Goal: Task Accomplishment & Management: Use online tool/utility

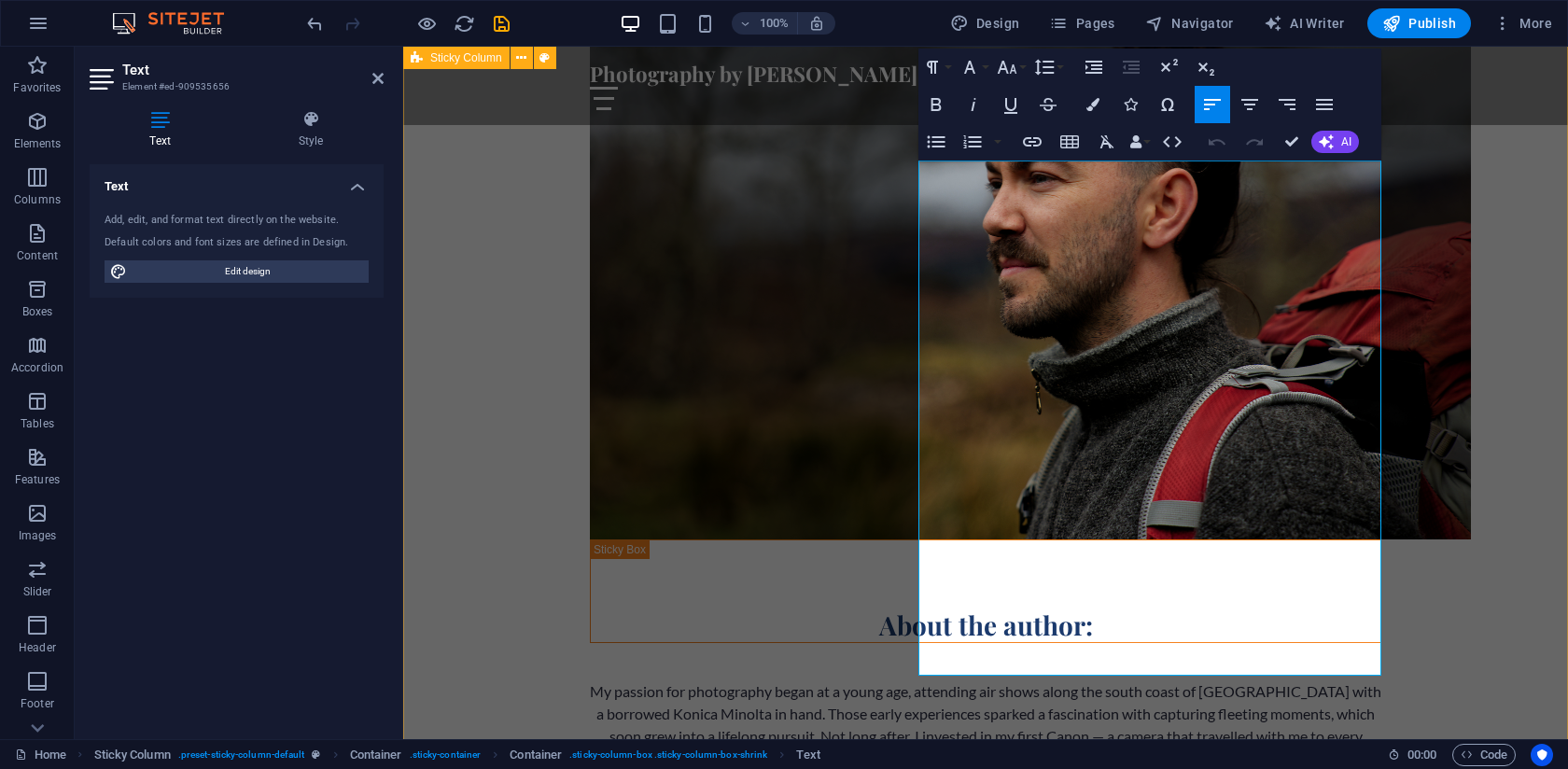
click at [450, 265] on div "About the author: My passion for photography began at a young age, attending ai…" at bounding box center [986, 473] width 1165 height 1192
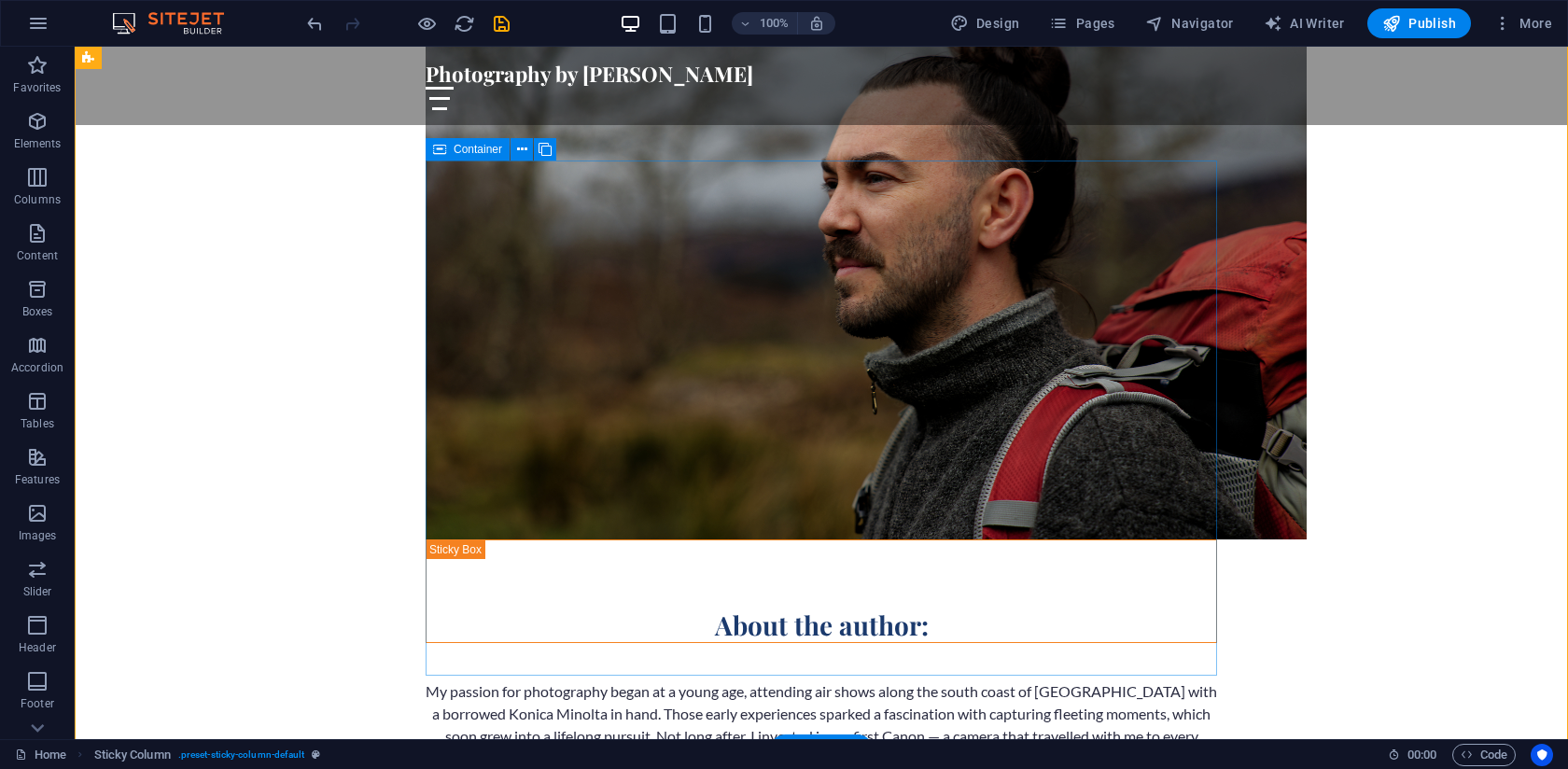
click at [515, 539] on div "About the author: My passion for photography began at a young age, attending ai…" at bounding box center [822, 766] width 792 height 455
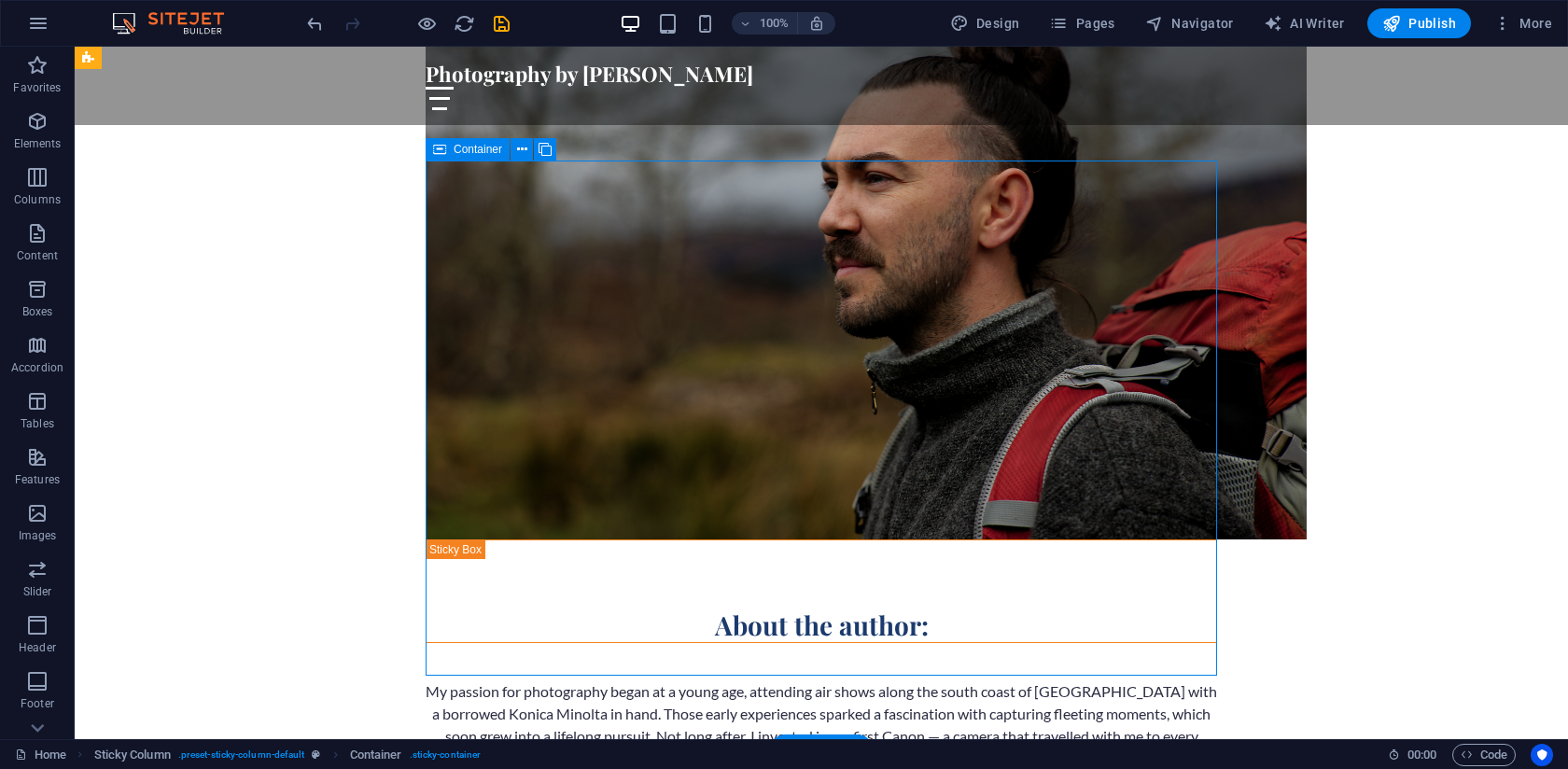
click at [481, 539] on div "About the author: My passion for photography began at a young age, attending ai…" at bounding box center [822, 766] width 792 height 455
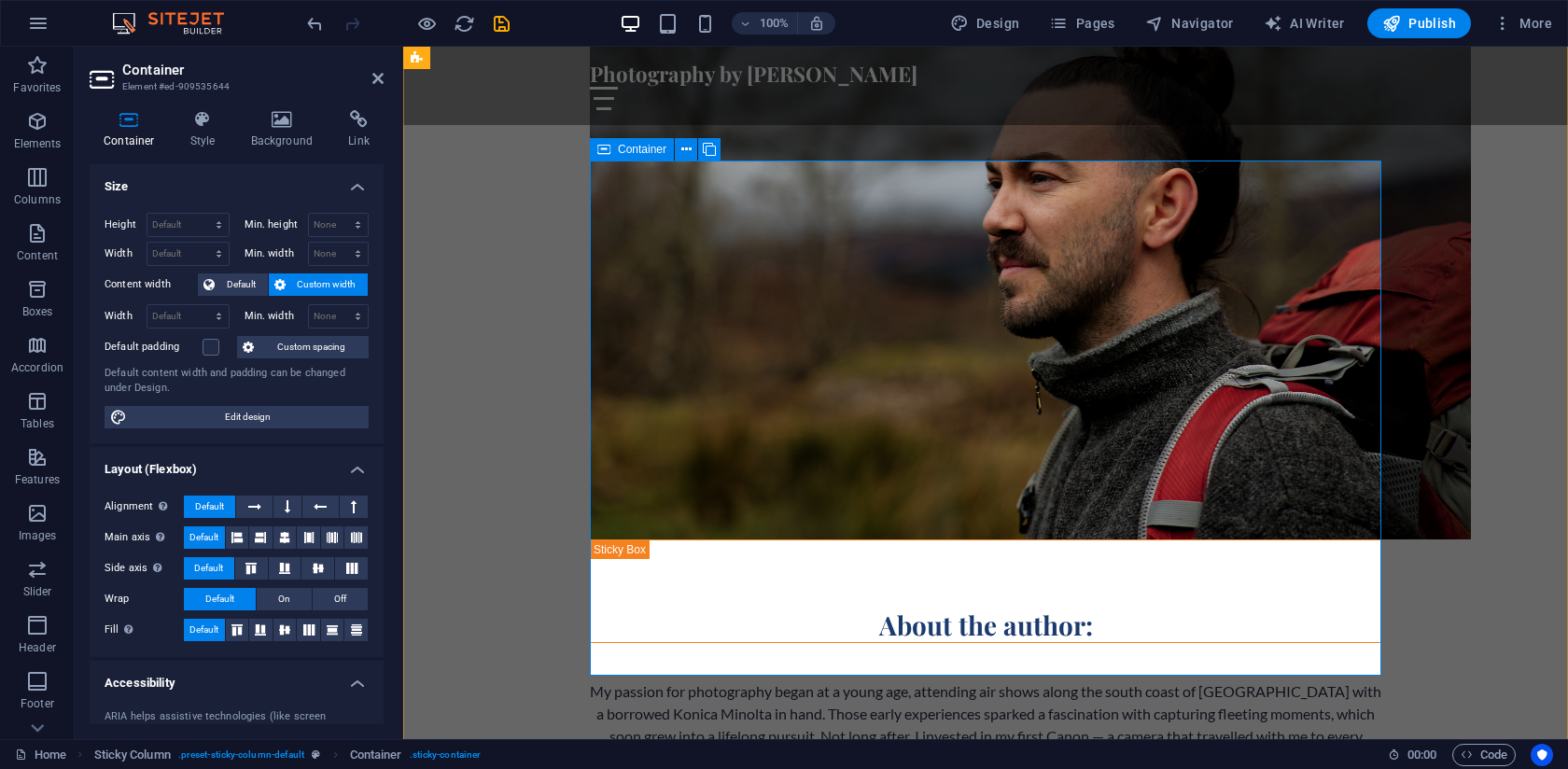
click at [697, 539] on div "About the author: My passion for photography began at a young age, attending ai…" at bounding box center [986, 766] width 792 height 455
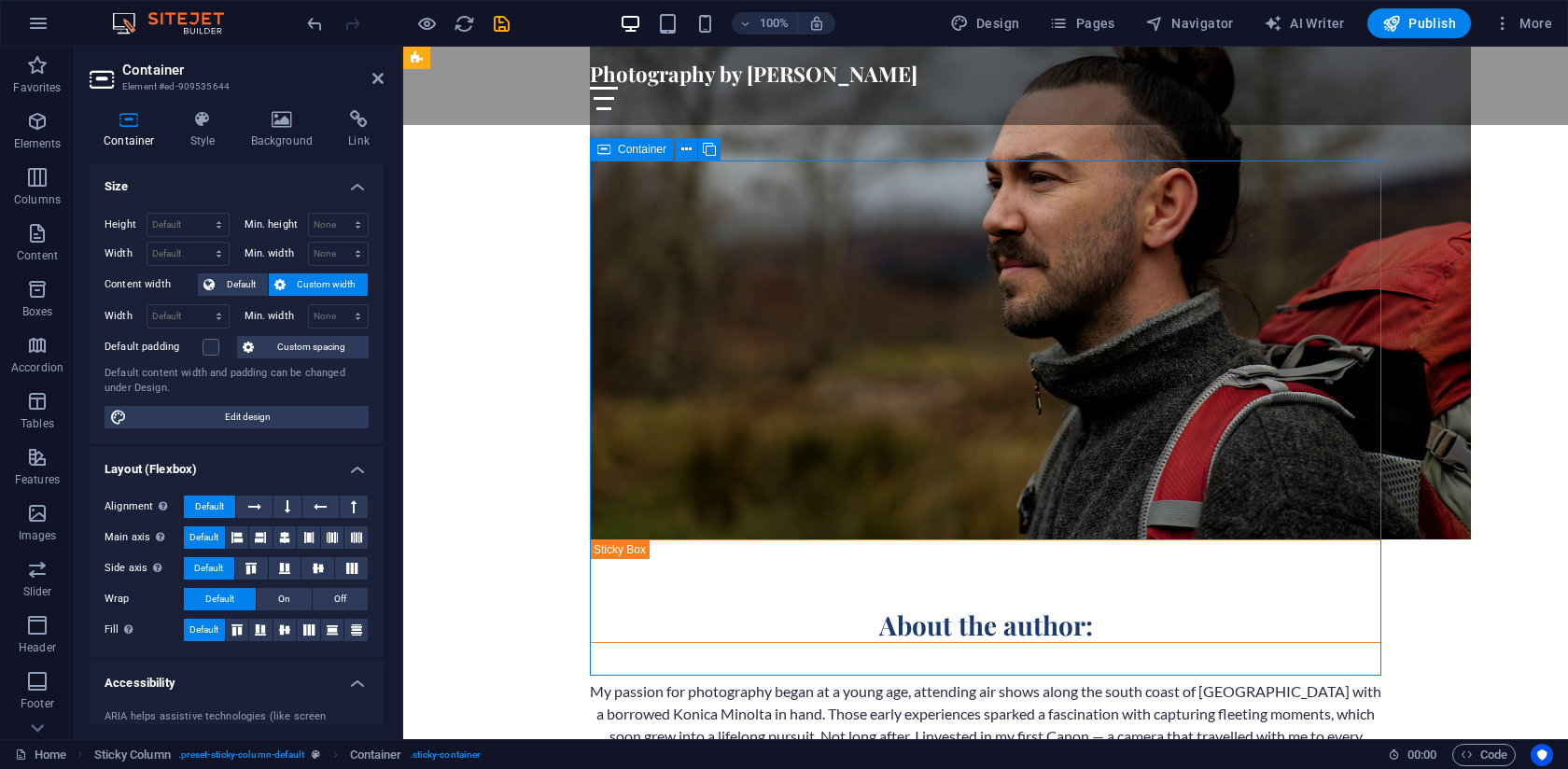
drag, startPoint x: 617, startPoint y: 295, endPoint x: 704, endPoint y: 418, distance: 150.7
click at [704, 539] on div "About the author: My passion for photography began at a young age, attending ai…" at bounding box center [986, 766] width 792 height 455
click at [708, 150] on icon at bounding box center [710, 149] width 13 height 20
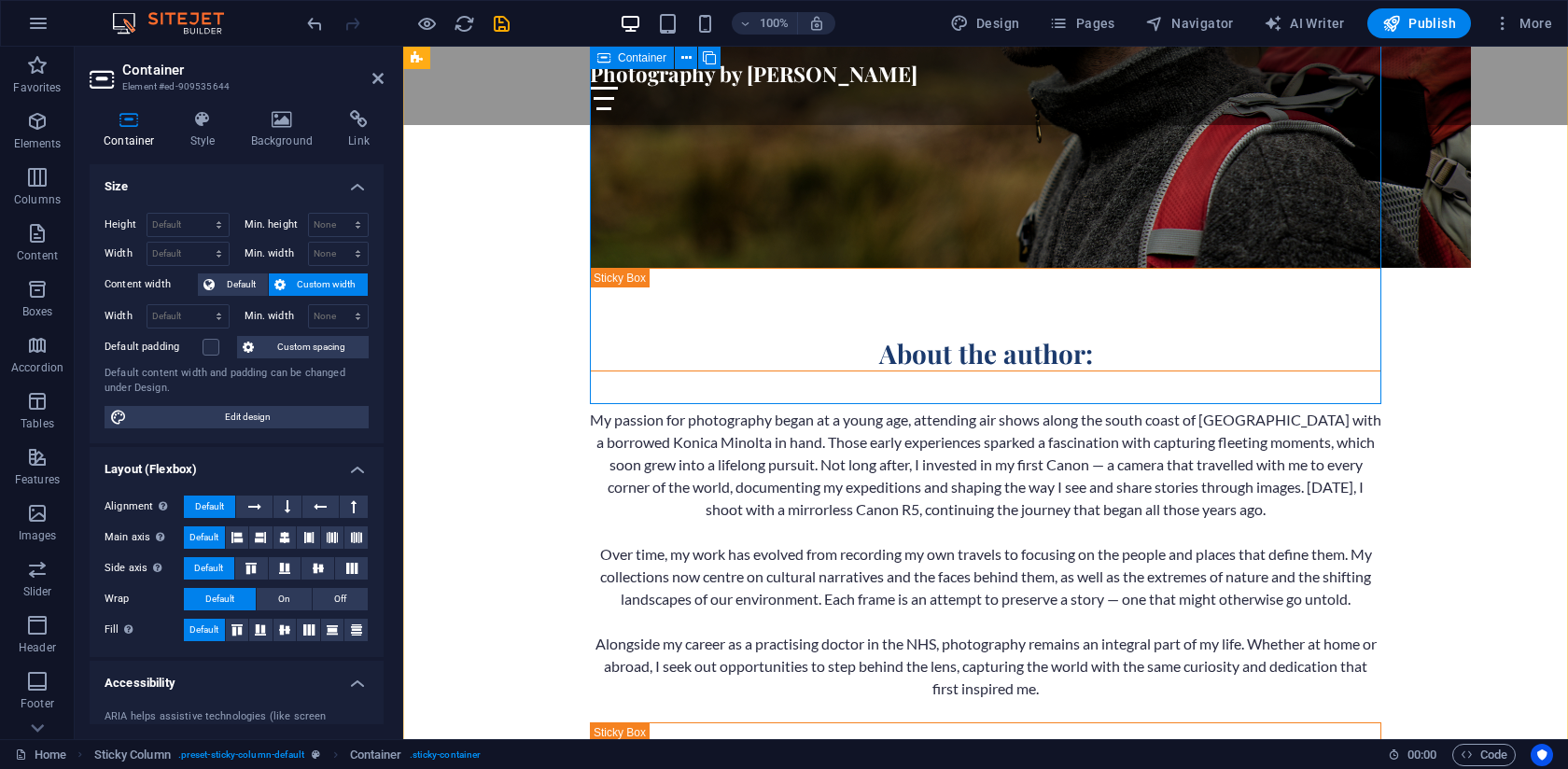
scroll to position [1304, 0]
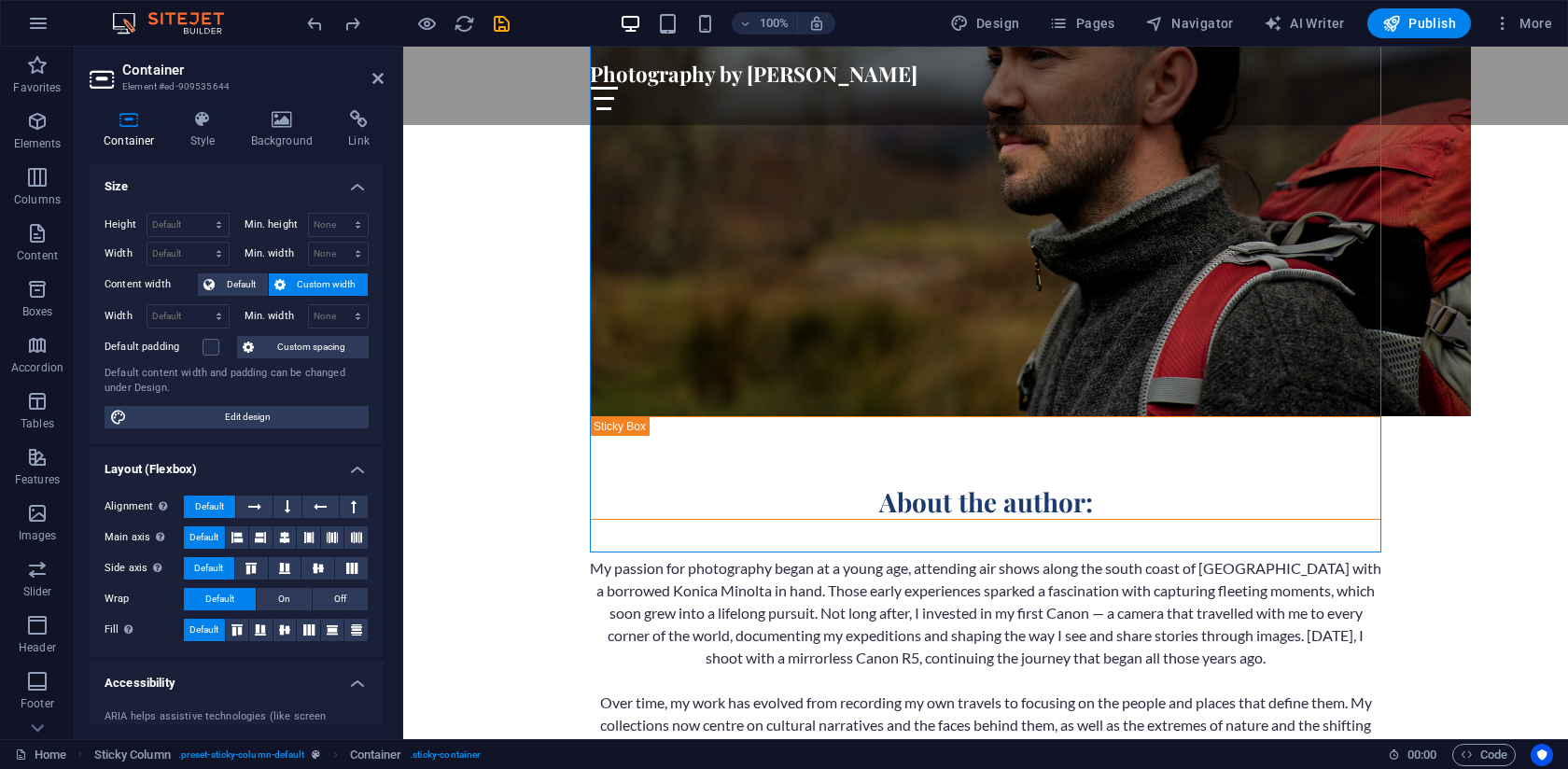
click at [549, 244] on div "About the author: My passion for photography began at a young age, attending ai…" at bounding box center [986, 349] width 1165 height 1192
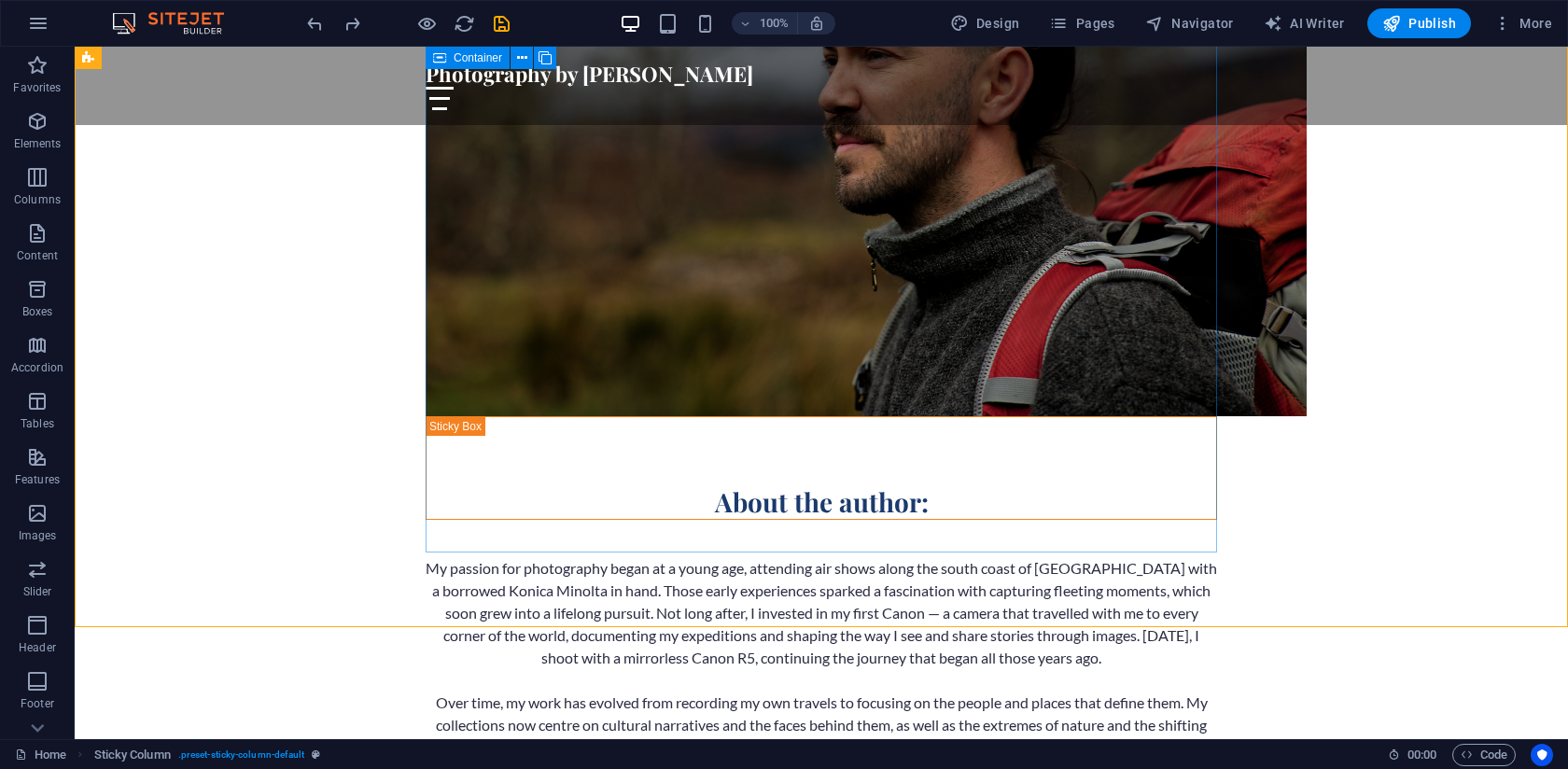
click at [644, 416] on div "About the author: My passion for photography began at a young age, attending ai…" at bounding box center [822, 643] width 792 height 455
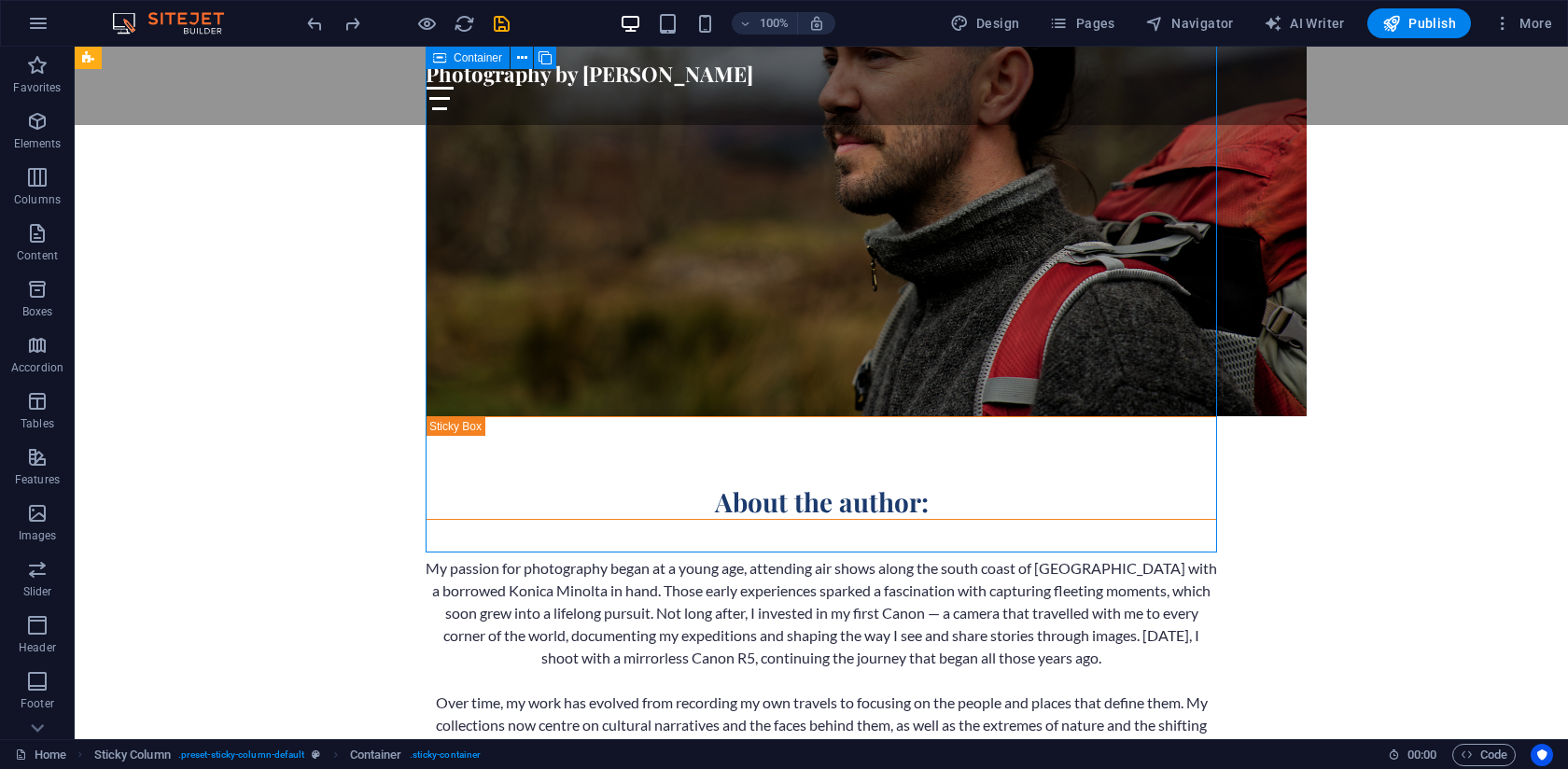
click at [520, 416] on div "About the author: My passion for photography began at a young age, attending ai…" at bounding box center [822, 643] width 792 height 455
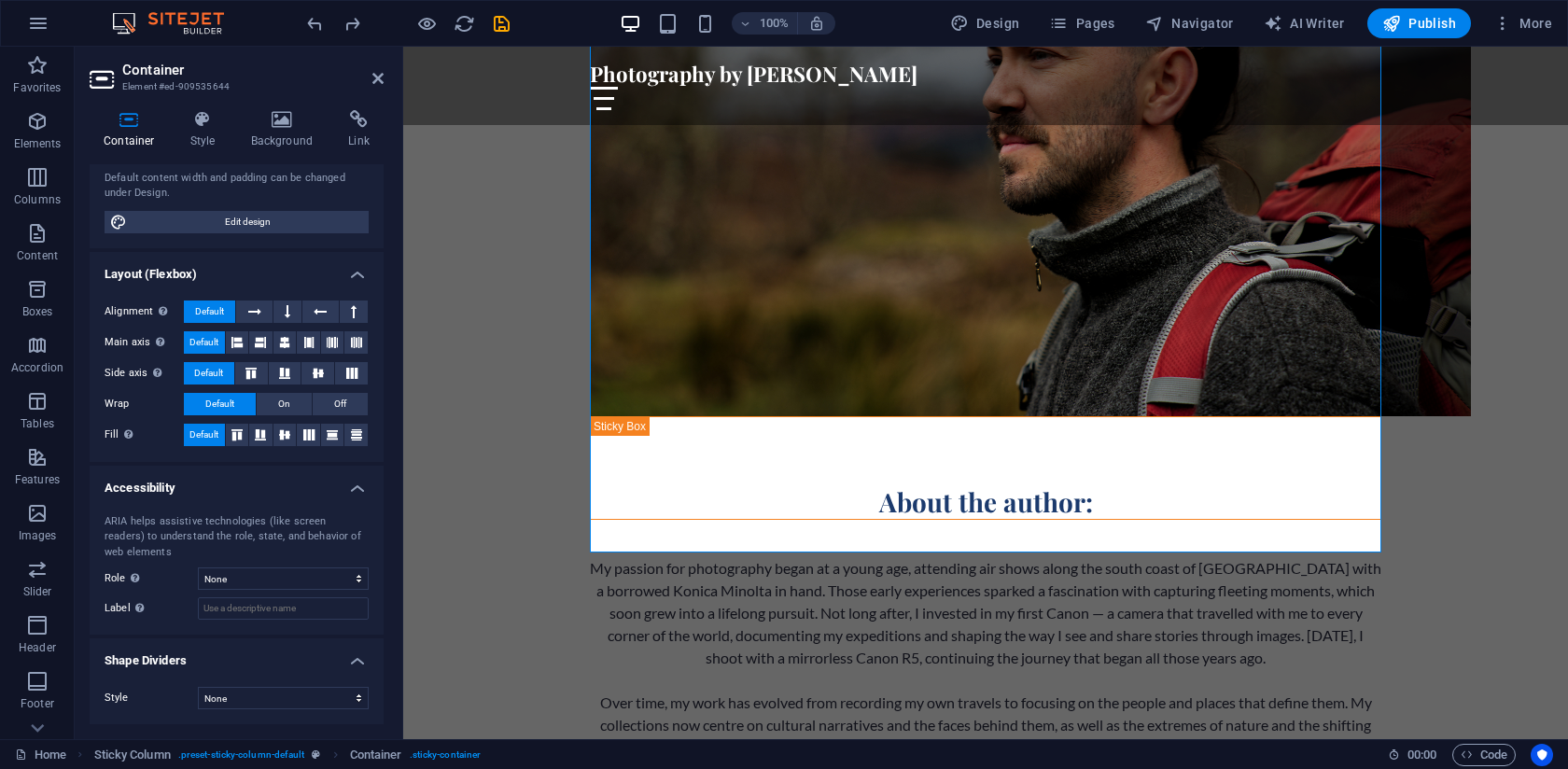
scroll to position [0, 0]
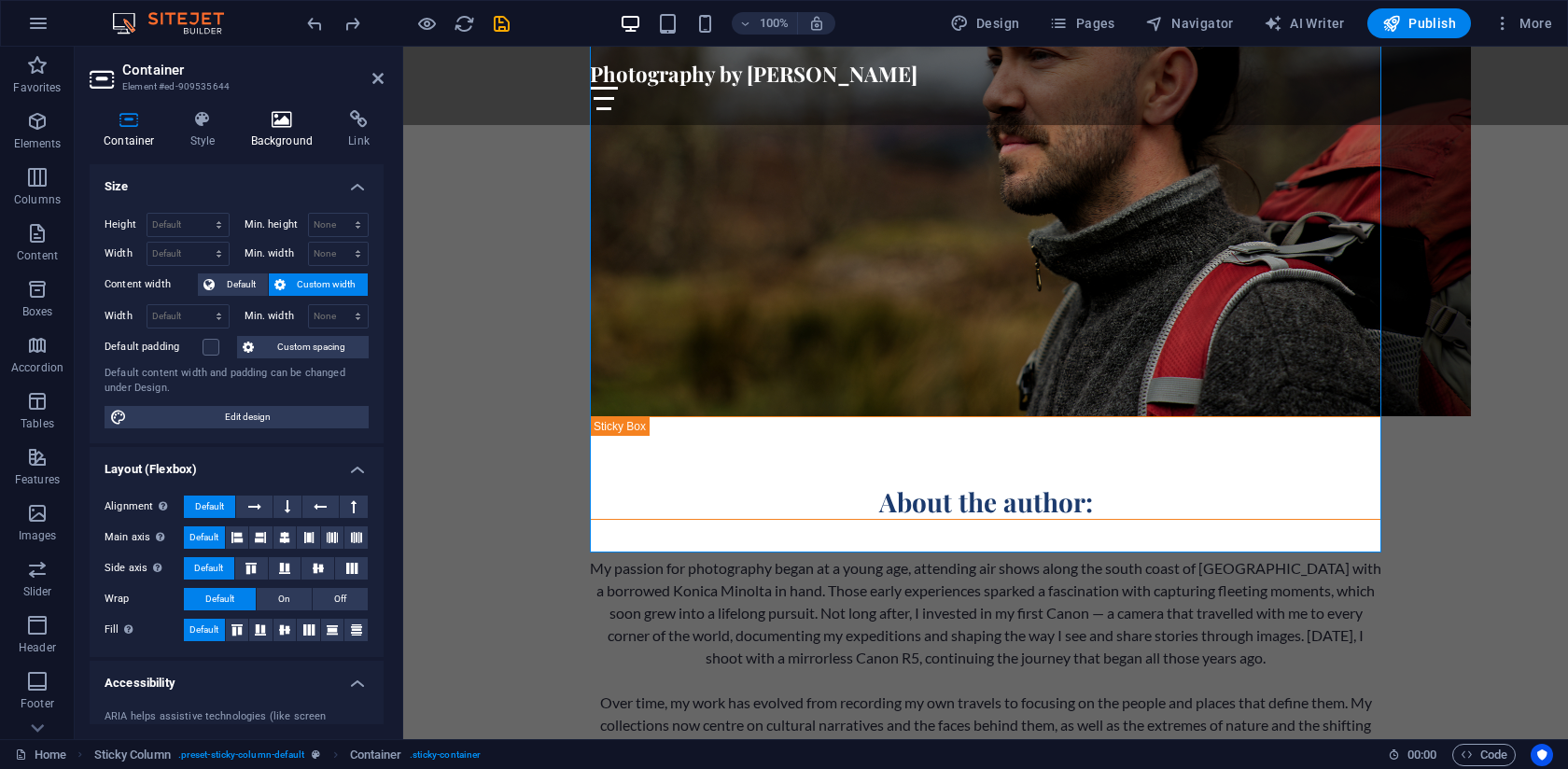
click at [254, 127] on icon at bounding box center [282, 119] width 91 height 19
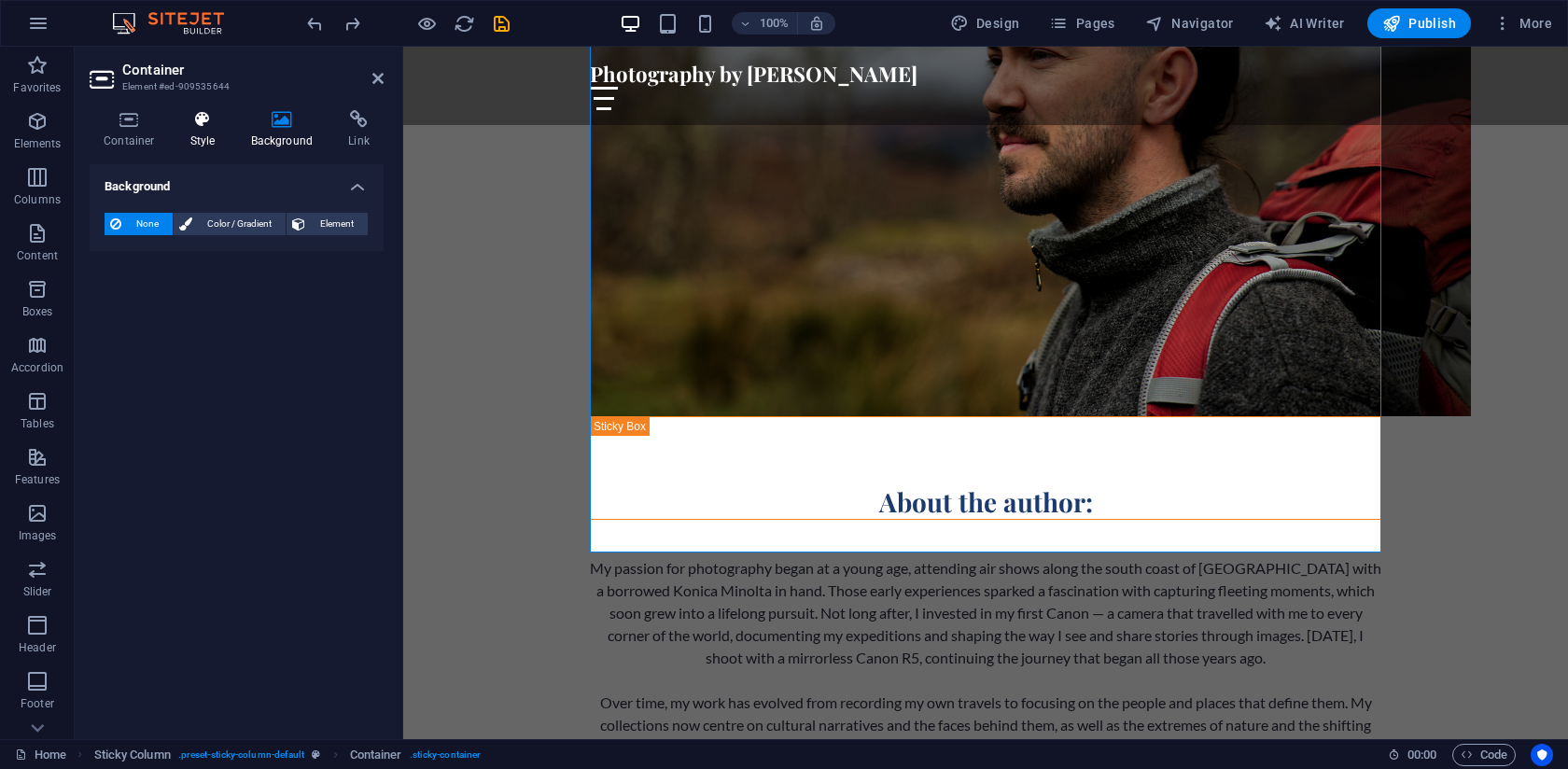
click at [223, 127] on icon at bounding box center [203, 119] width 53 height 19
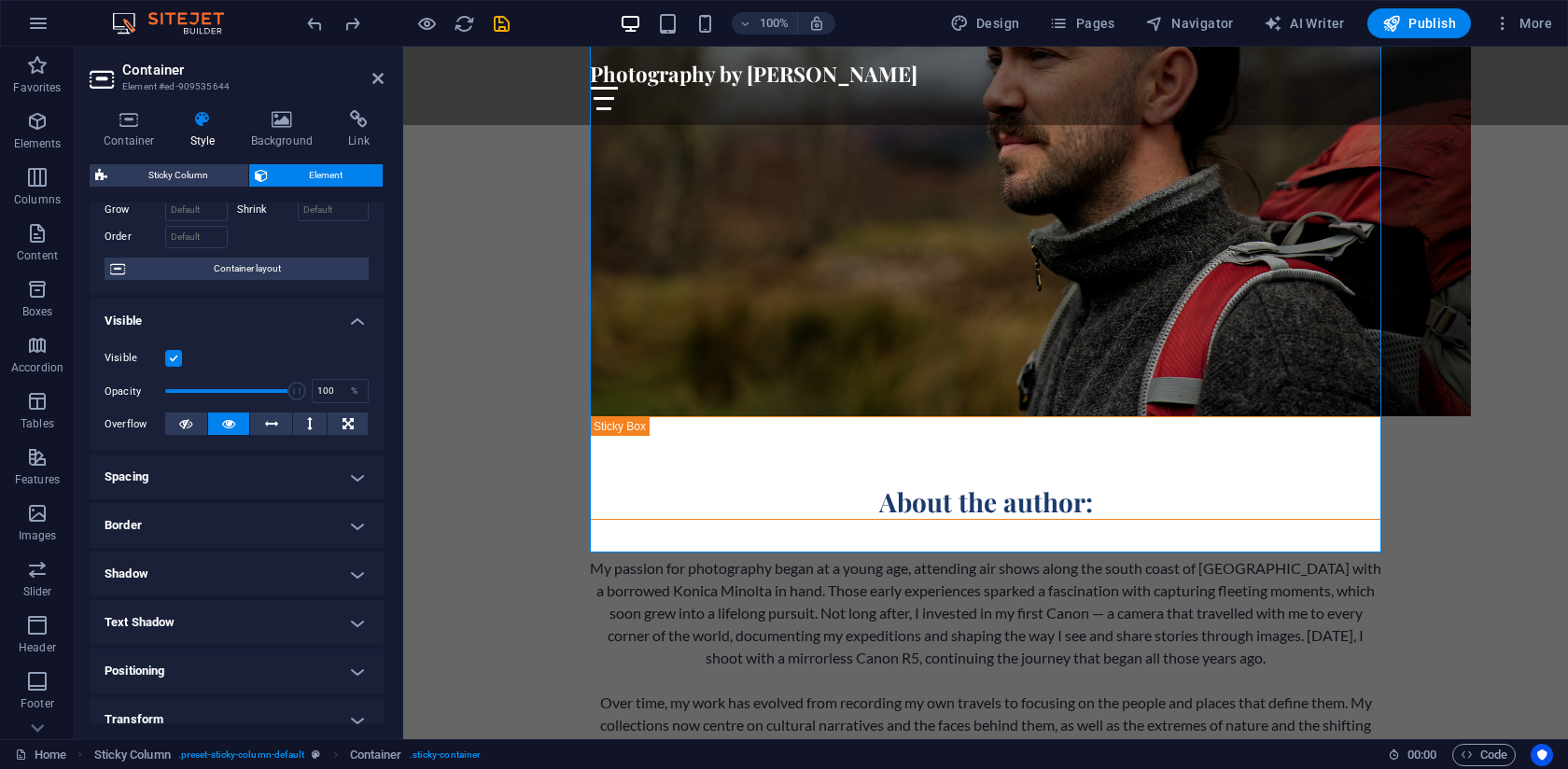
scroll to position [61, 0]
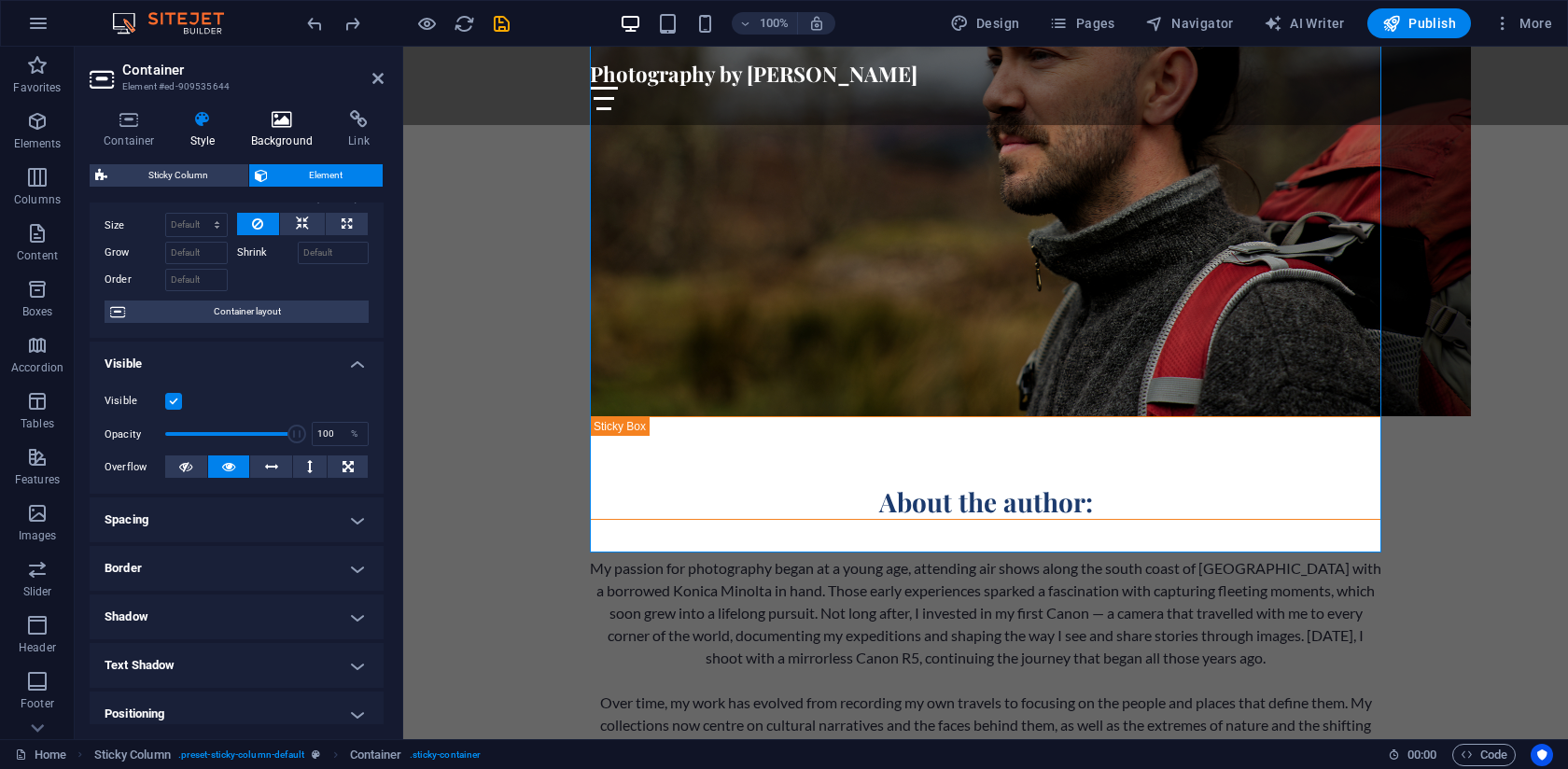
click at [283, 123] on icon at bounding box center [282, 119] width 91 height 19
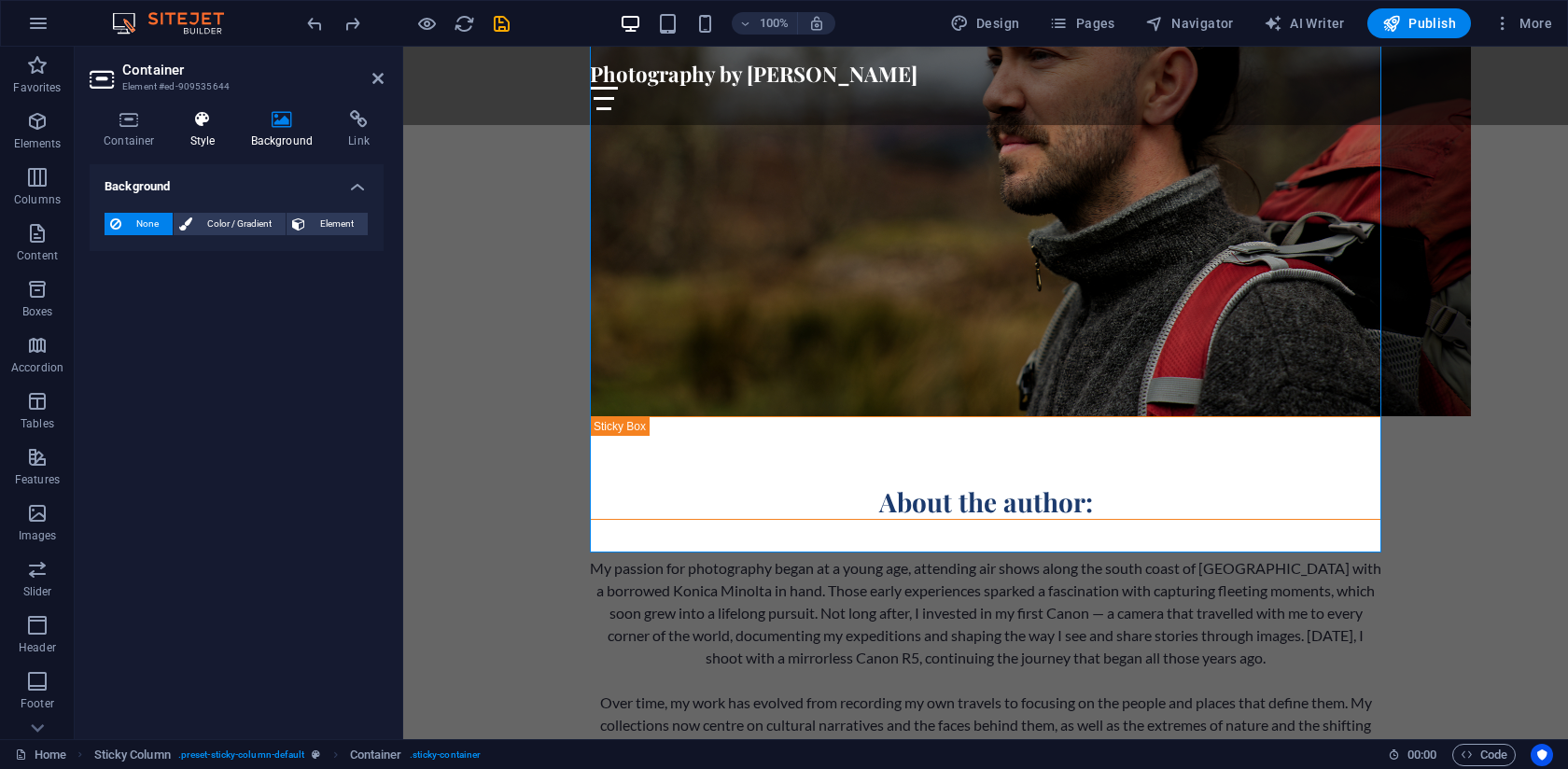
click at [219, 122] on icon at bounding box center [203, 119] width 53 height 19
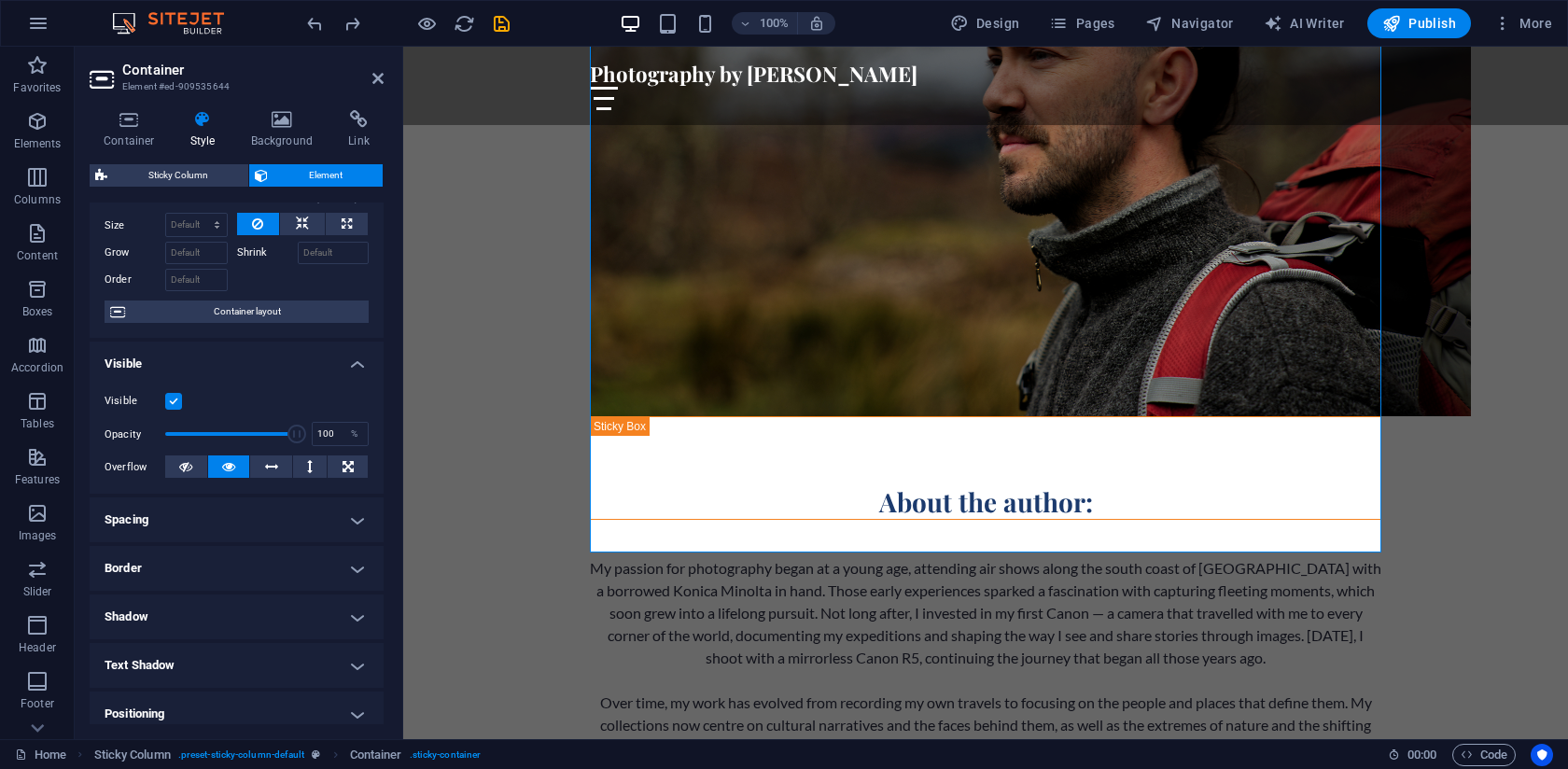
scroll to position [0, 0]
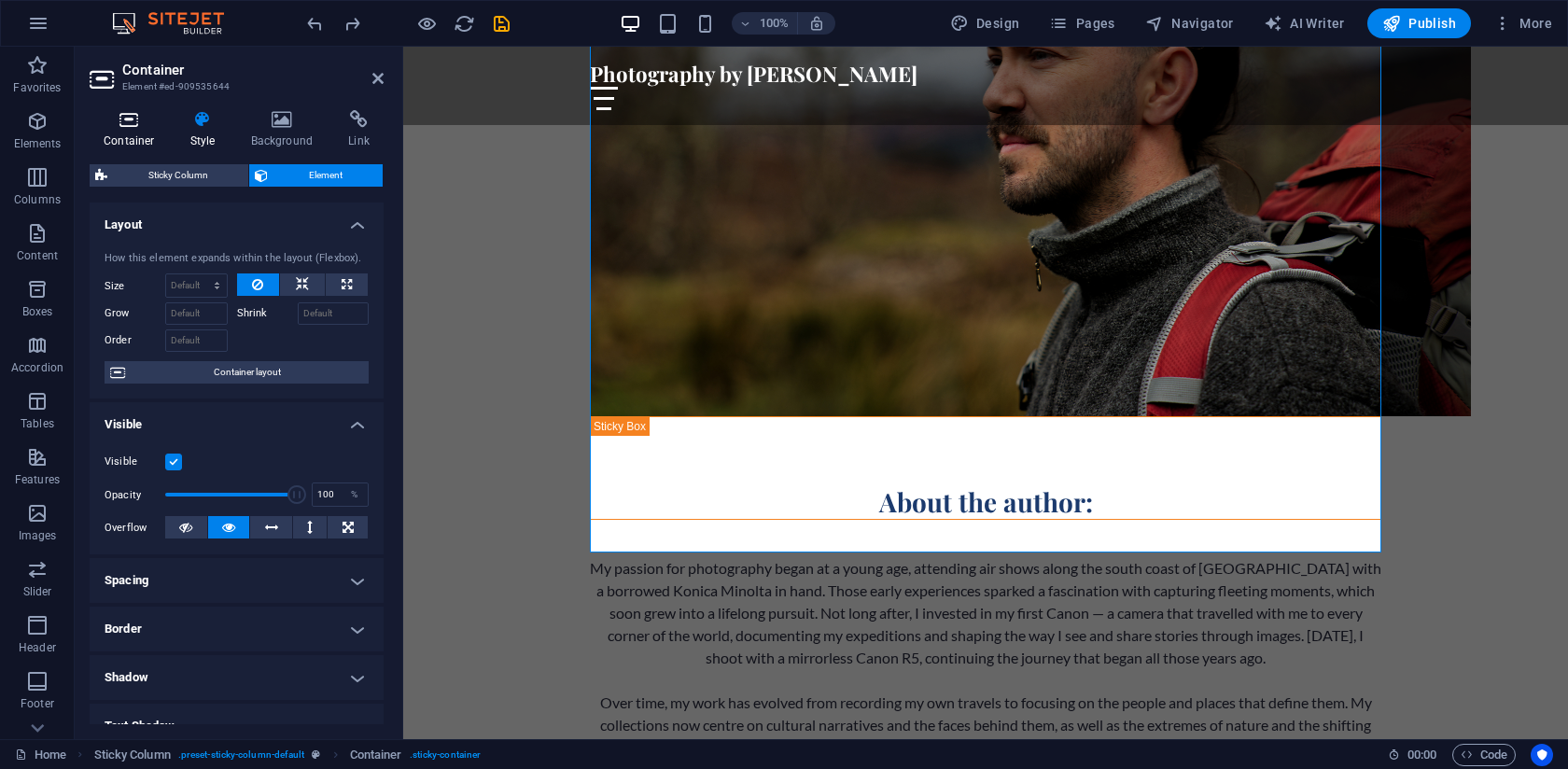
click at [133, 126] on icon at bounding box center [129, 119] width 80 height 19
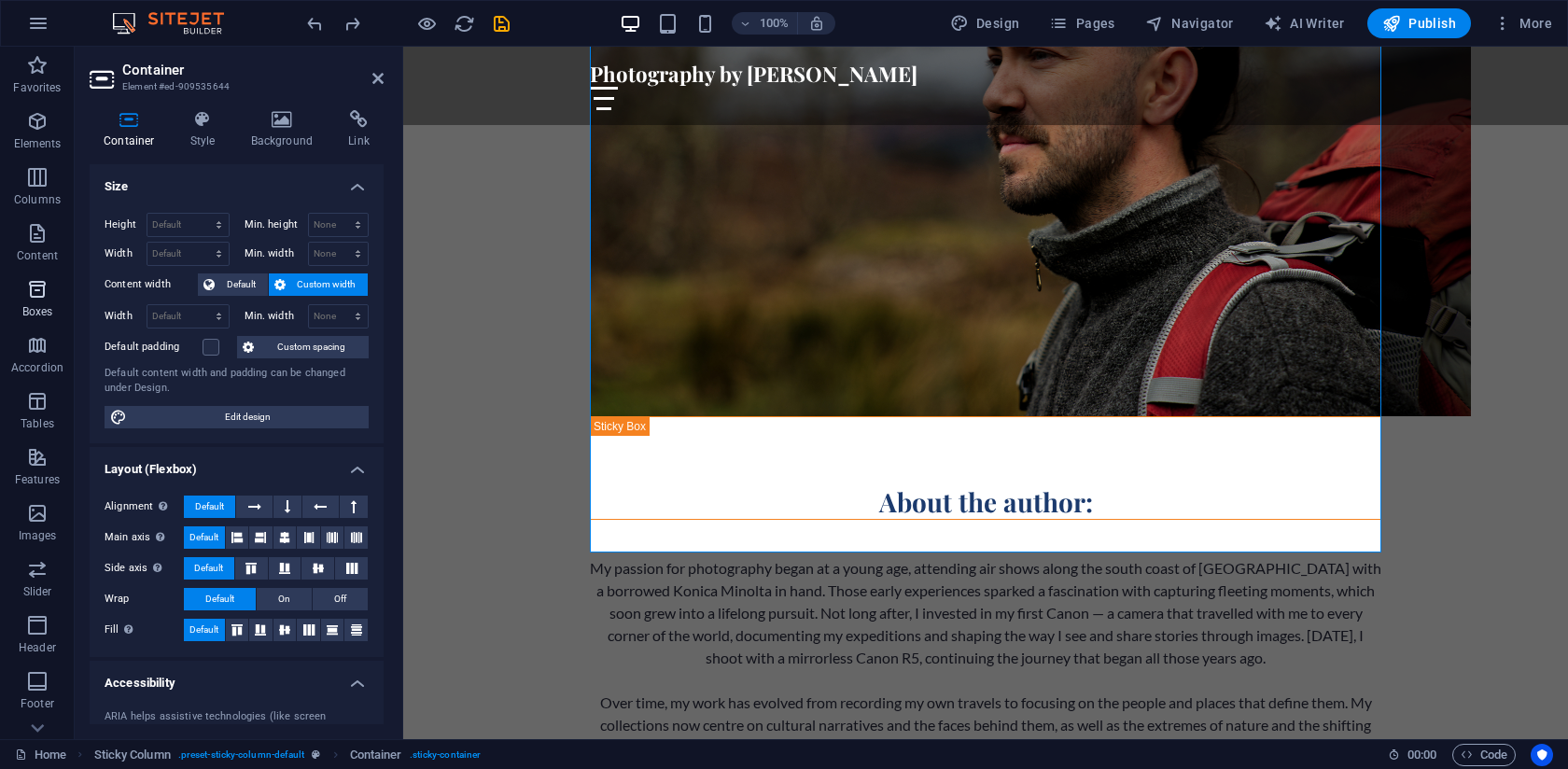
click at [41, 305] on p "Boxes" at bounding box center [38, 312] width 31 height 15
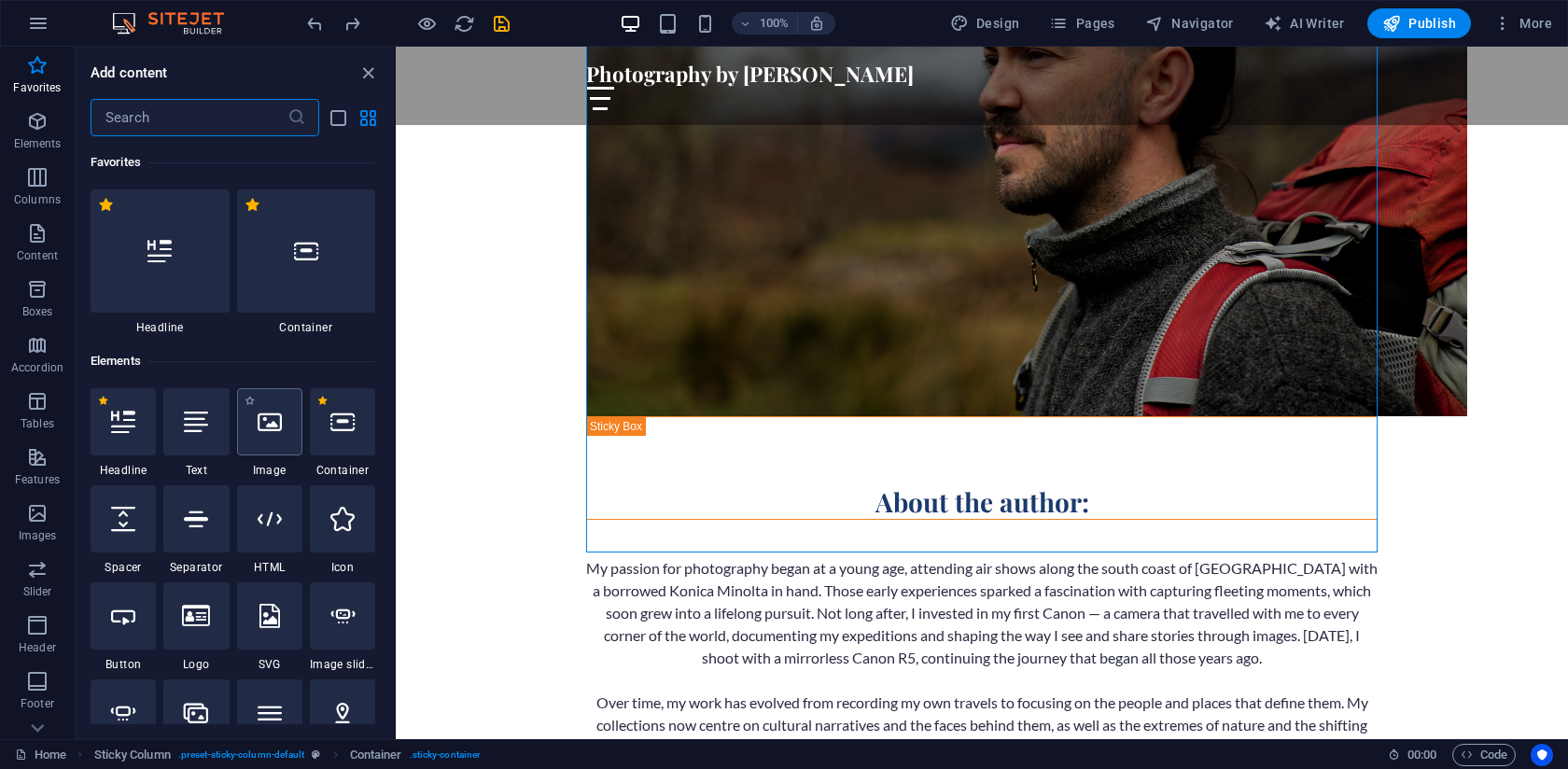
click at [269, 430] on icon at bounding box center [270, 422] width 24 height 24
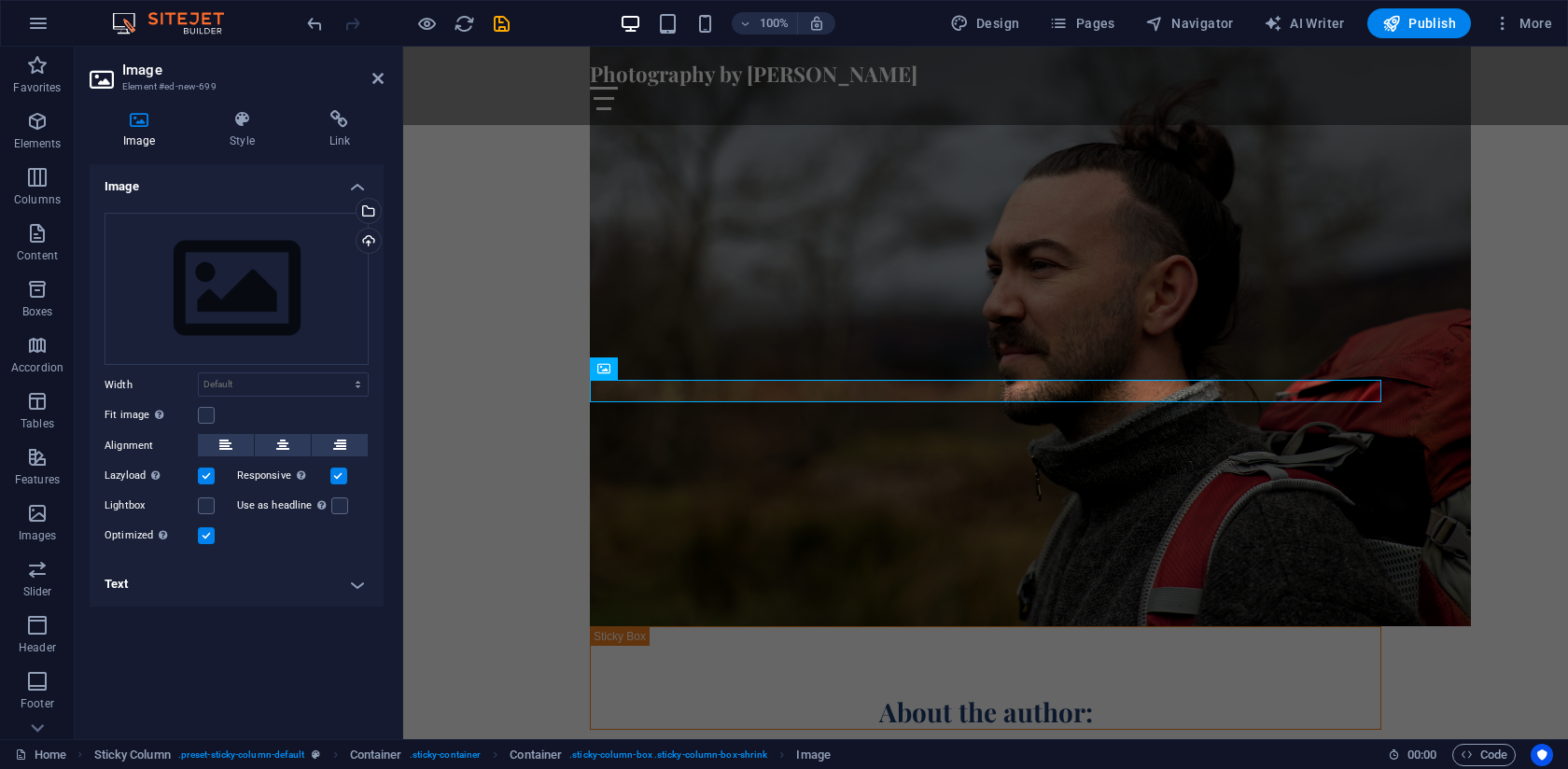
scroll to position [434, 0]
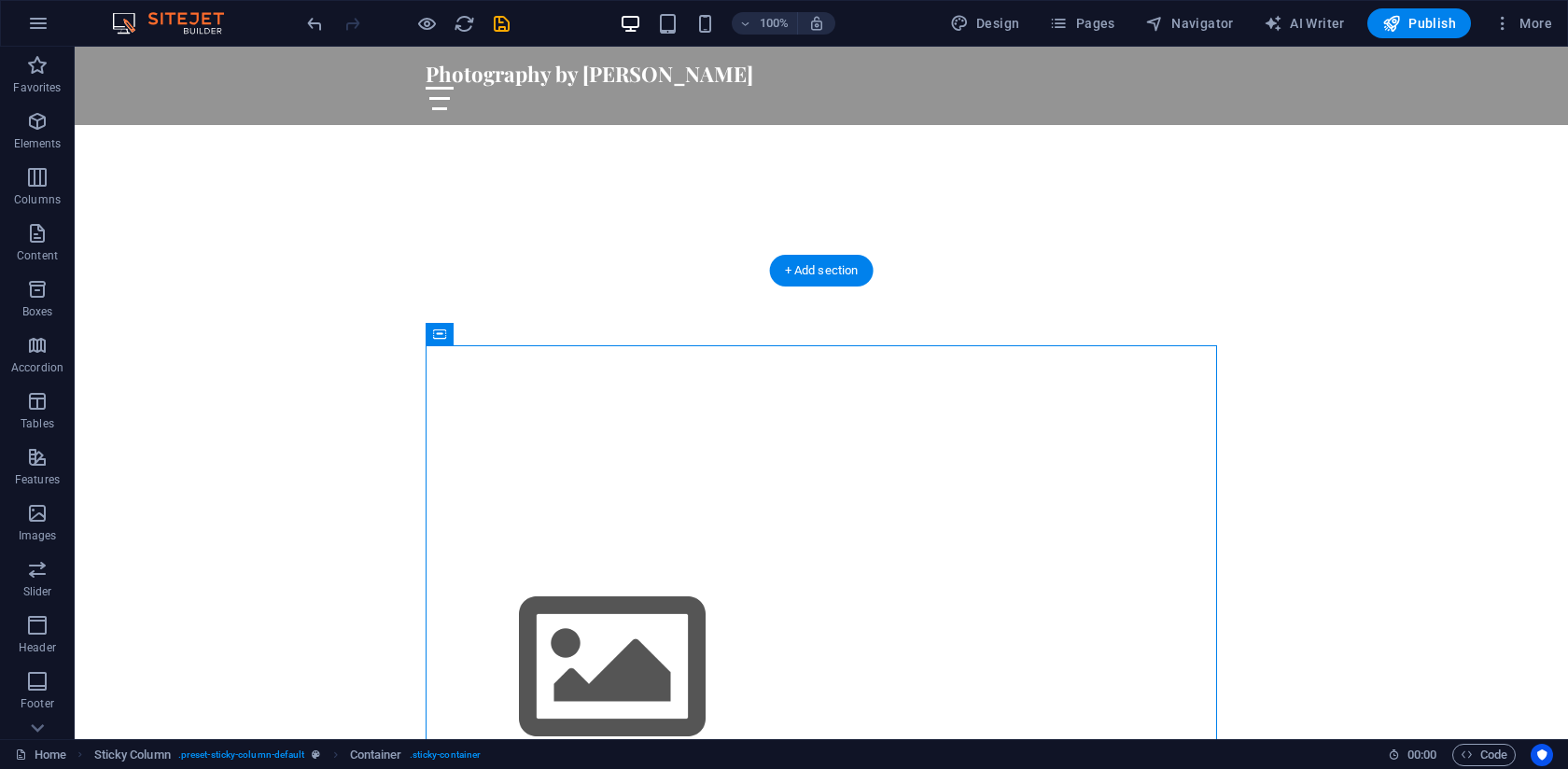
drag, startPoint x: 677, startPoint y: 412, endPoint x: 461, endPoint y: 665, distance: 332.7
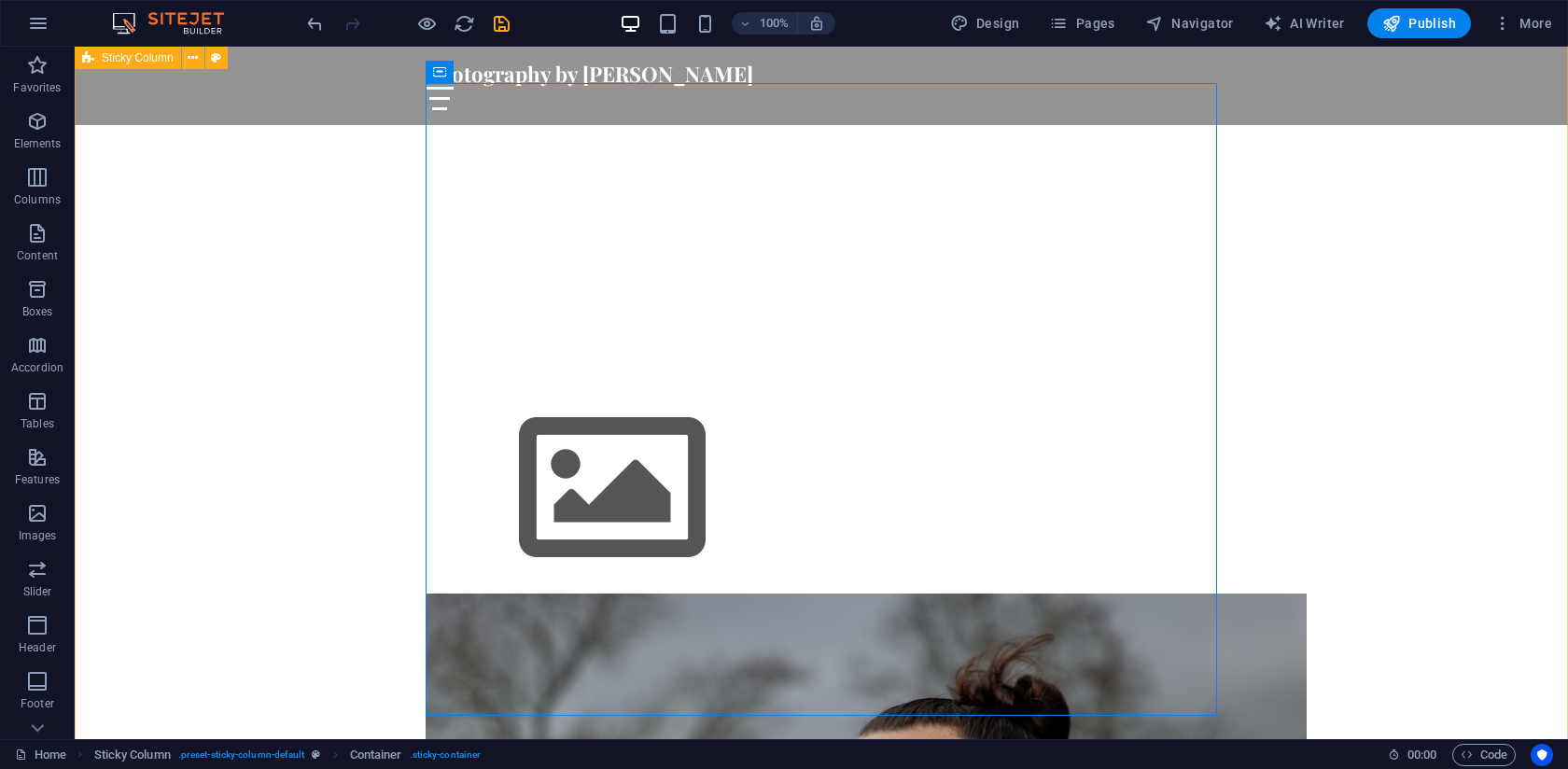
scroll to position [628, 0]
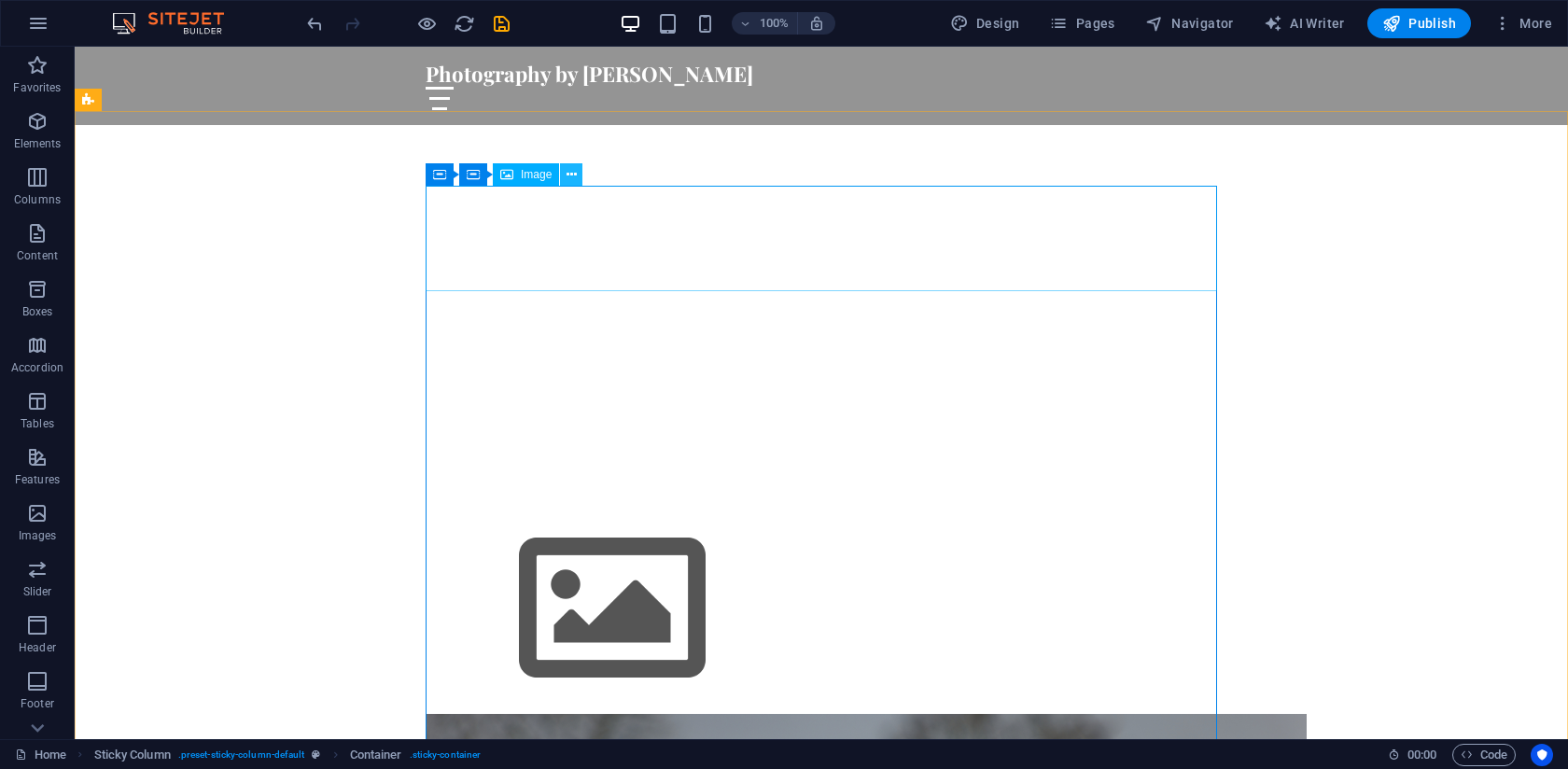
click at [573, 168] on icon at bounding box center [571, 174] width 10 height 20
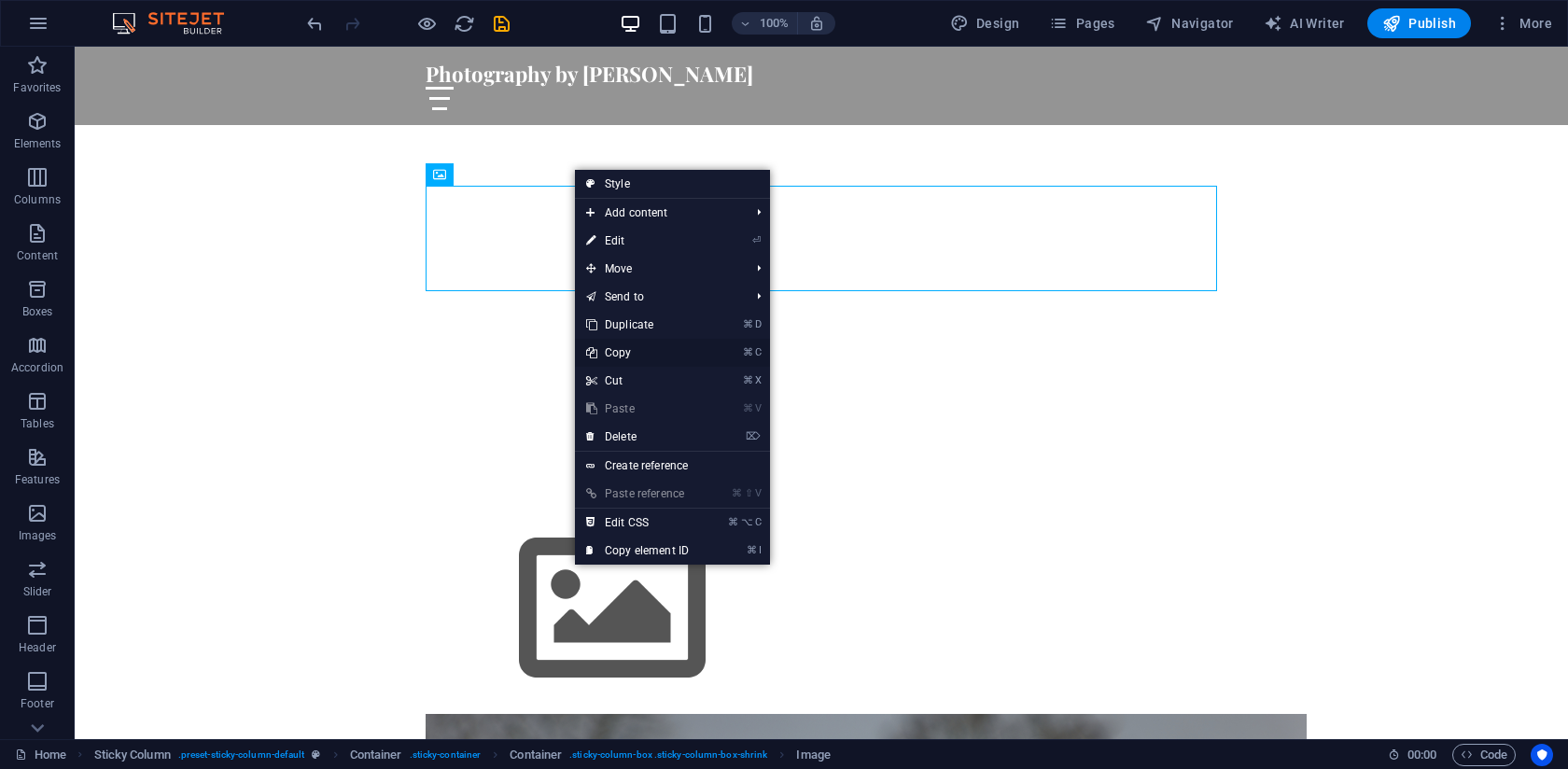
click at [617, 356] on link "⌘ C Copy" at bounding box center [637, 353] width 125 height 28
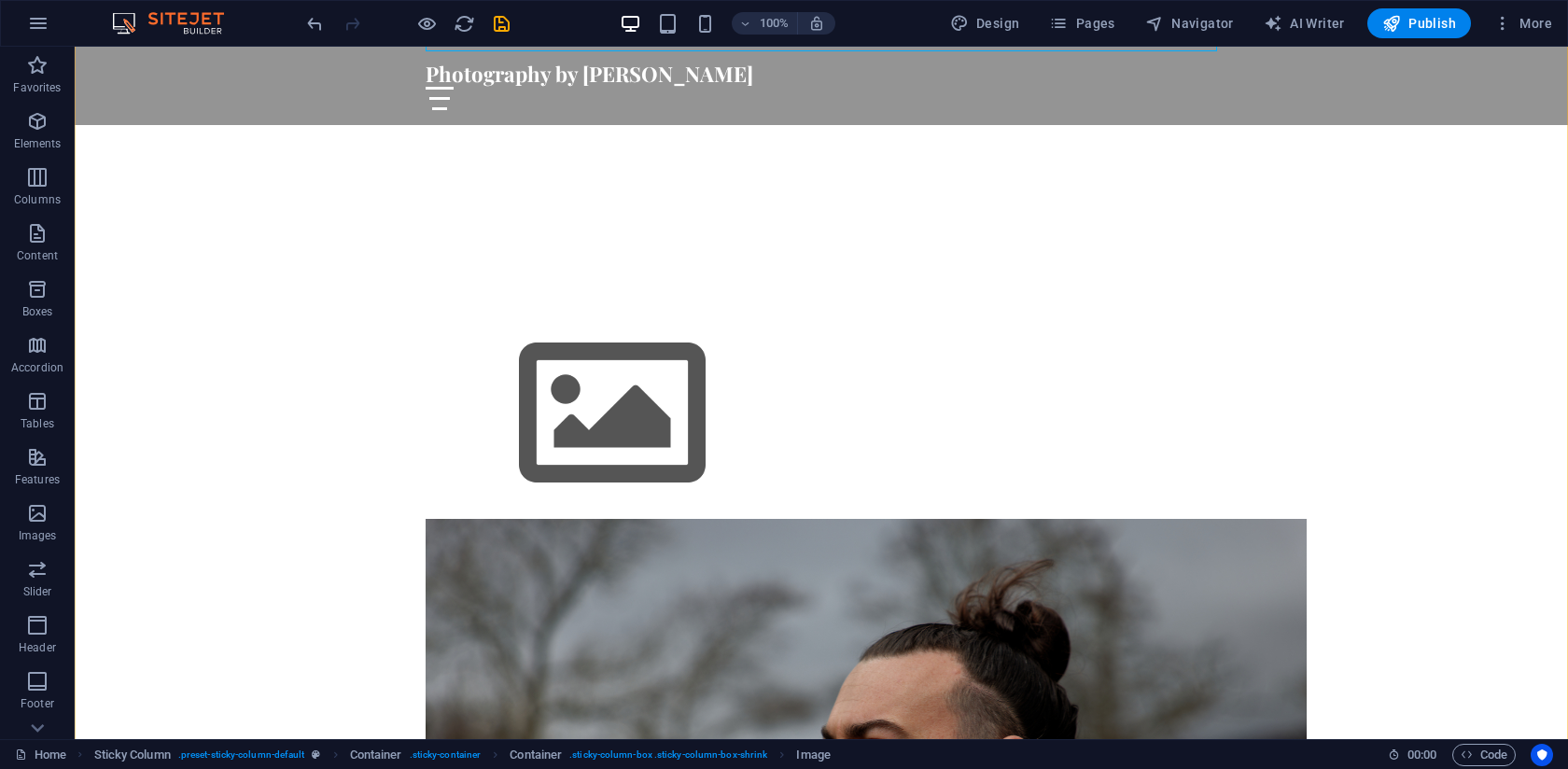
scroll to position [1238, 0]
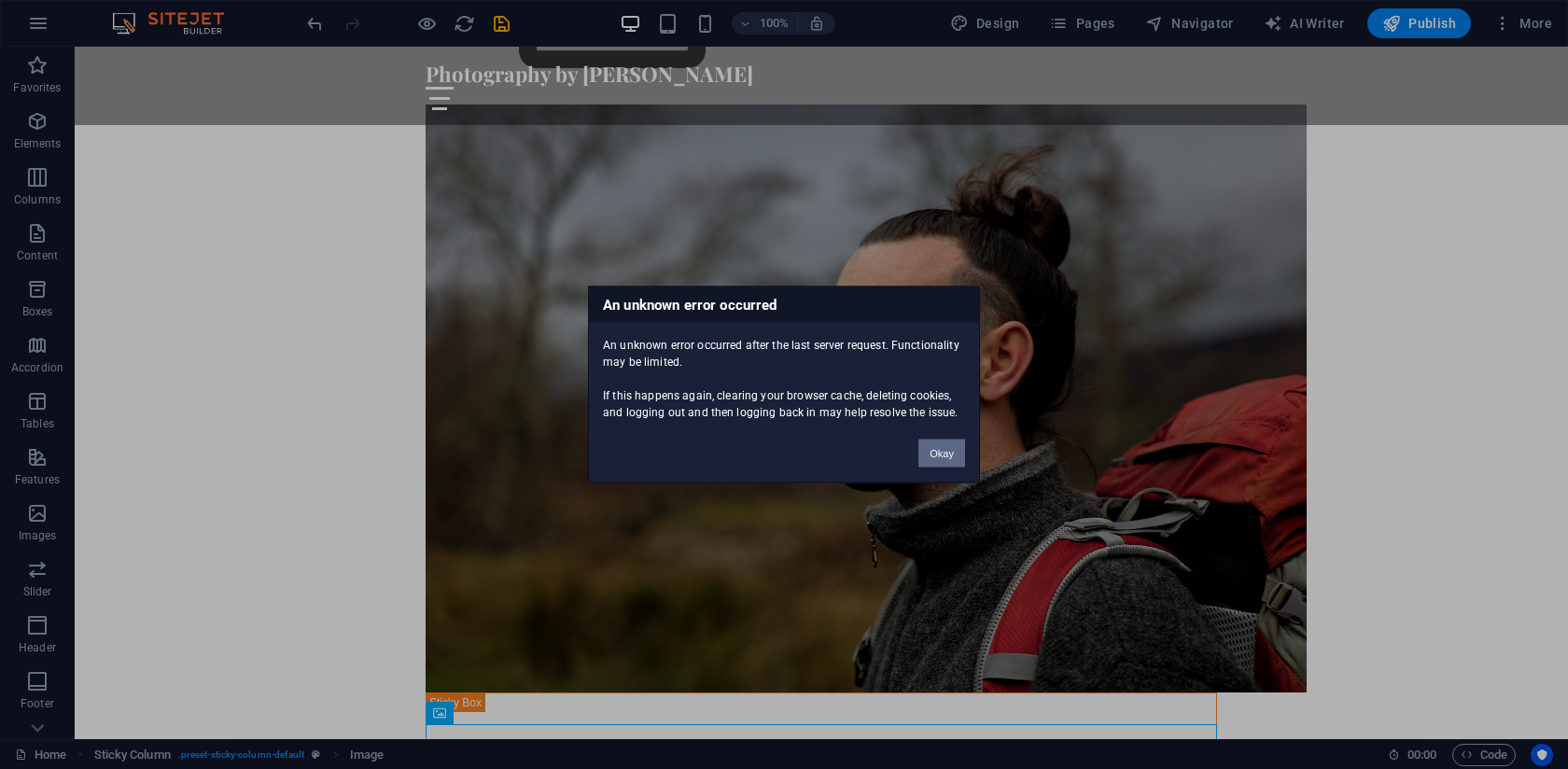
click at [945, 456] on button "Okay" at bounding box center [942, 454] width 47 height 28
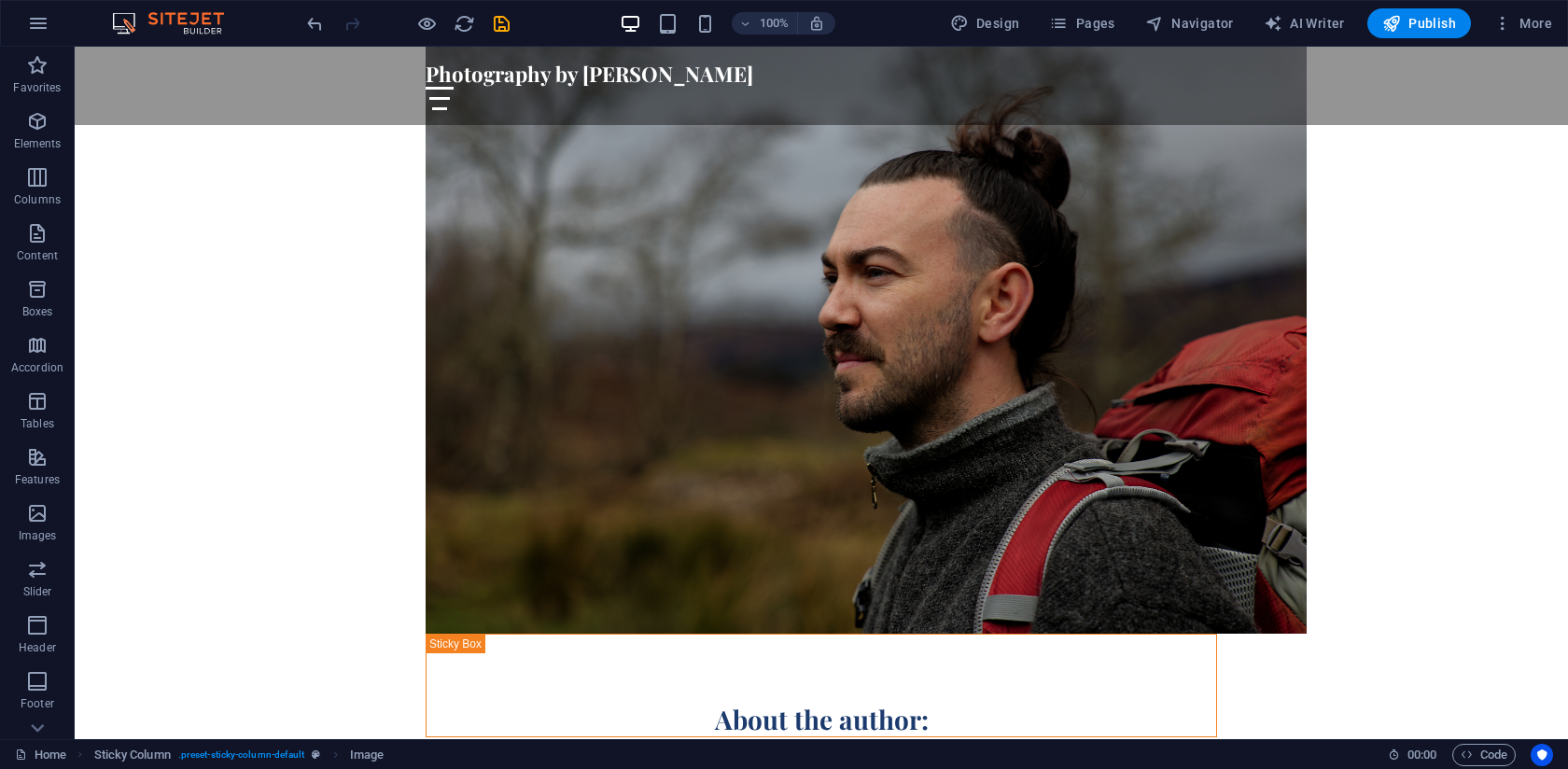
scroll to position [1298, 0]
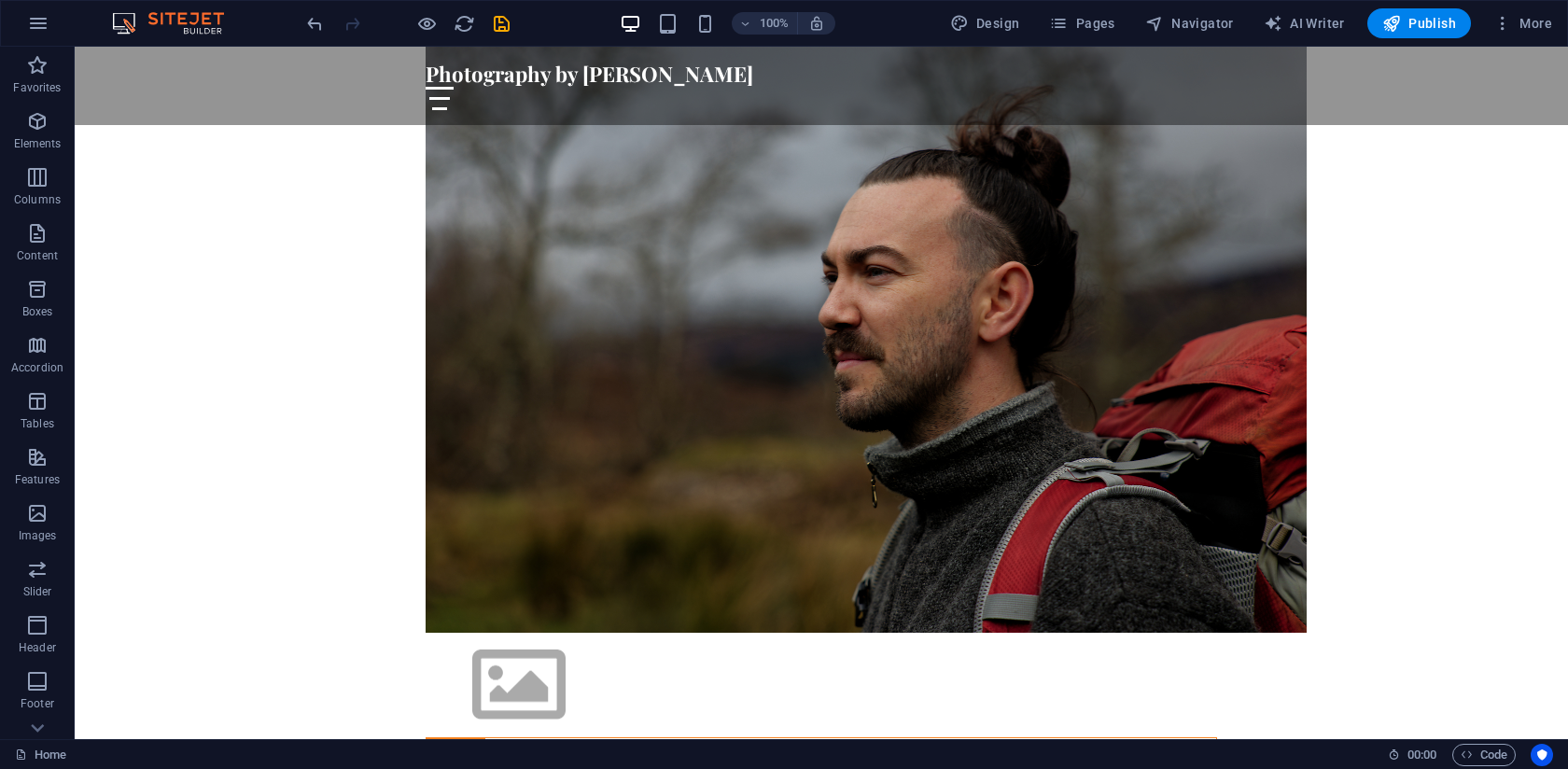
drag, startPoint x: 520, startPoint y: 709, endPoint x: 473, endPoint y: 461, distance: 252.4
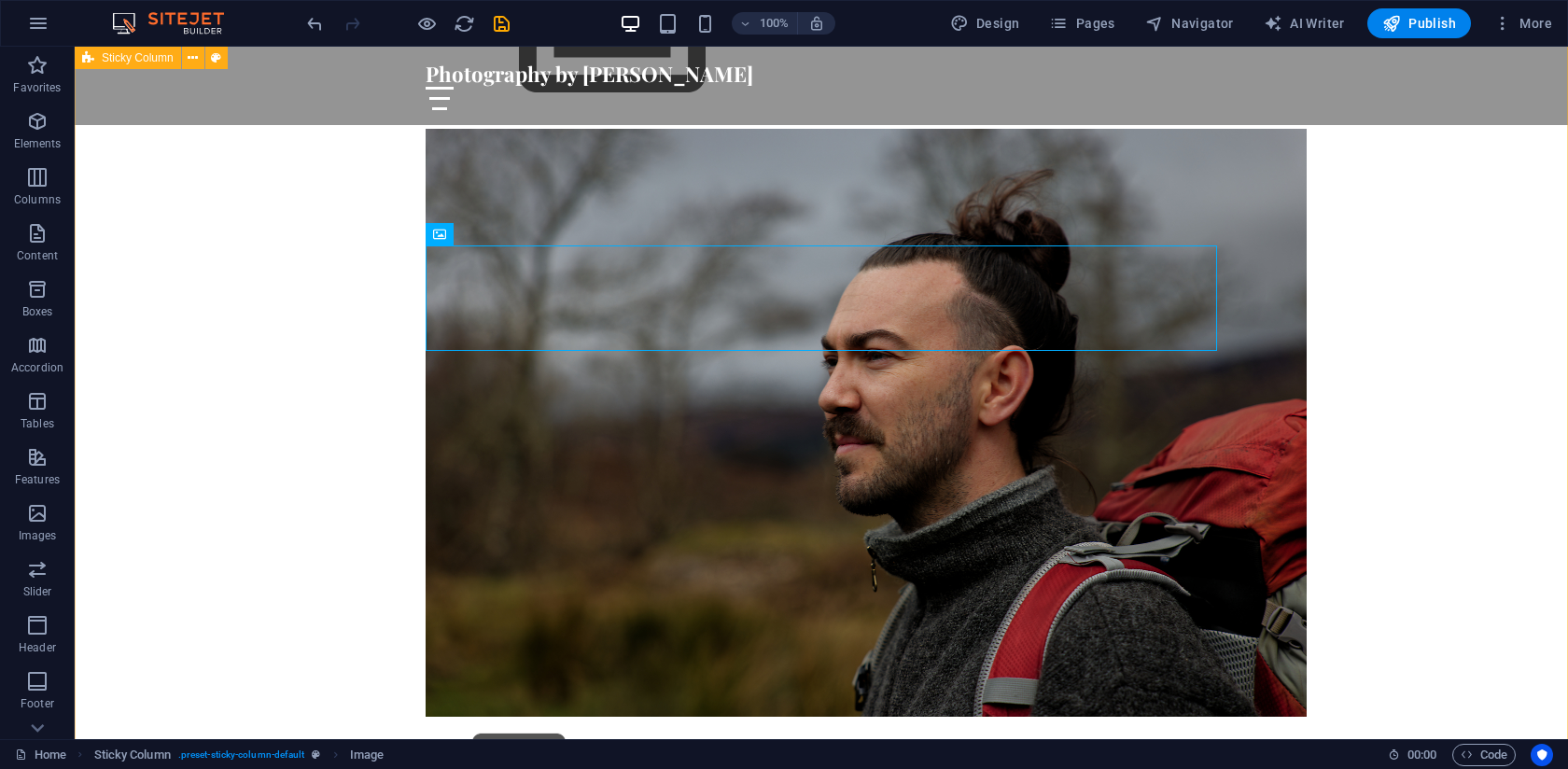
scroll to position [1190, 0]
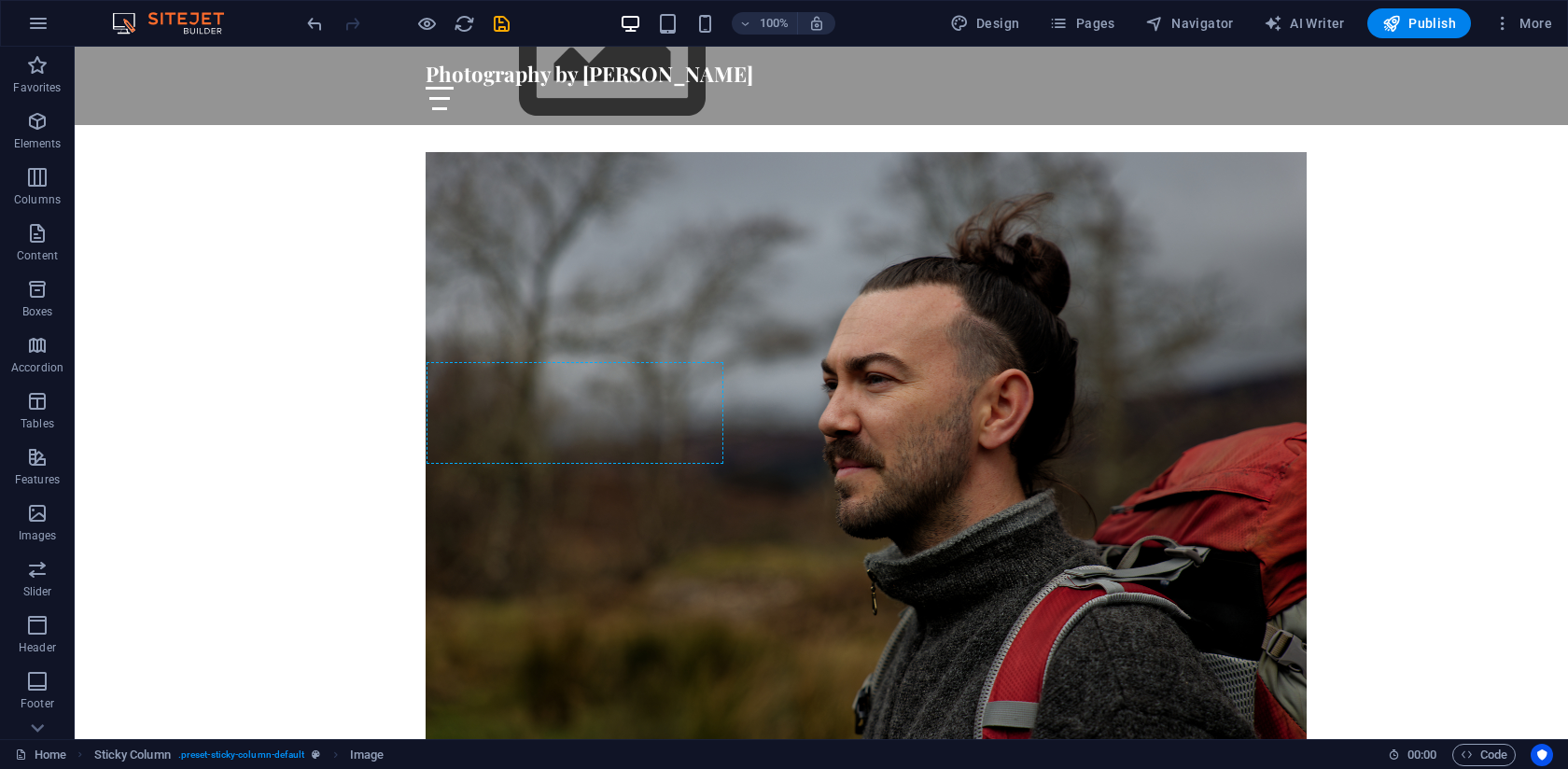
drag, startPoint x: 516, startPoint y: 292, endPoint x: 448, endPoint y: 649, distance: 363.4
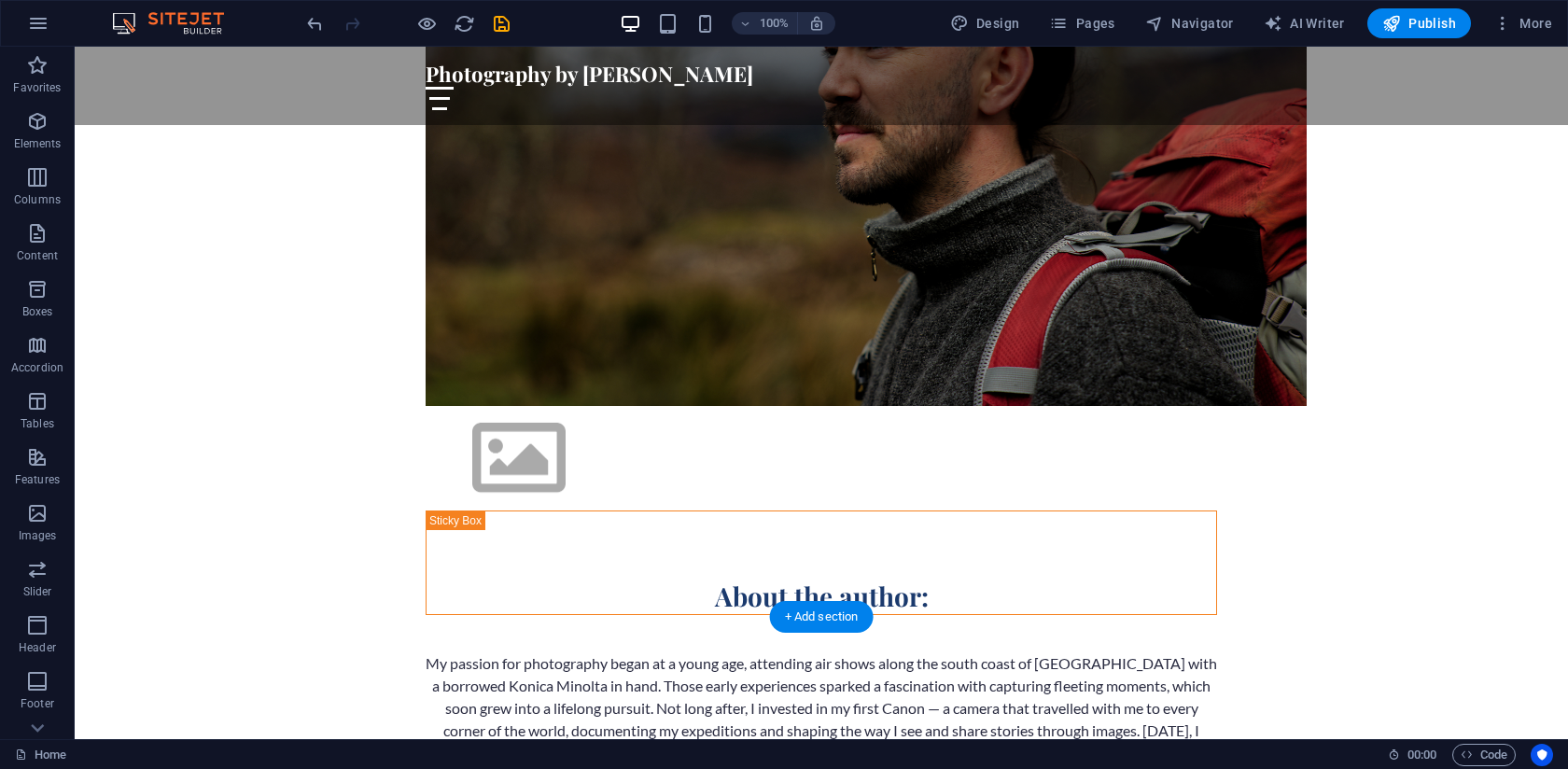
scroll to position [1419, 0]
drag, startPoint x: 513, startPoint y: 580, endPoint x: 481, endPoint y: 216, distance: 365.4
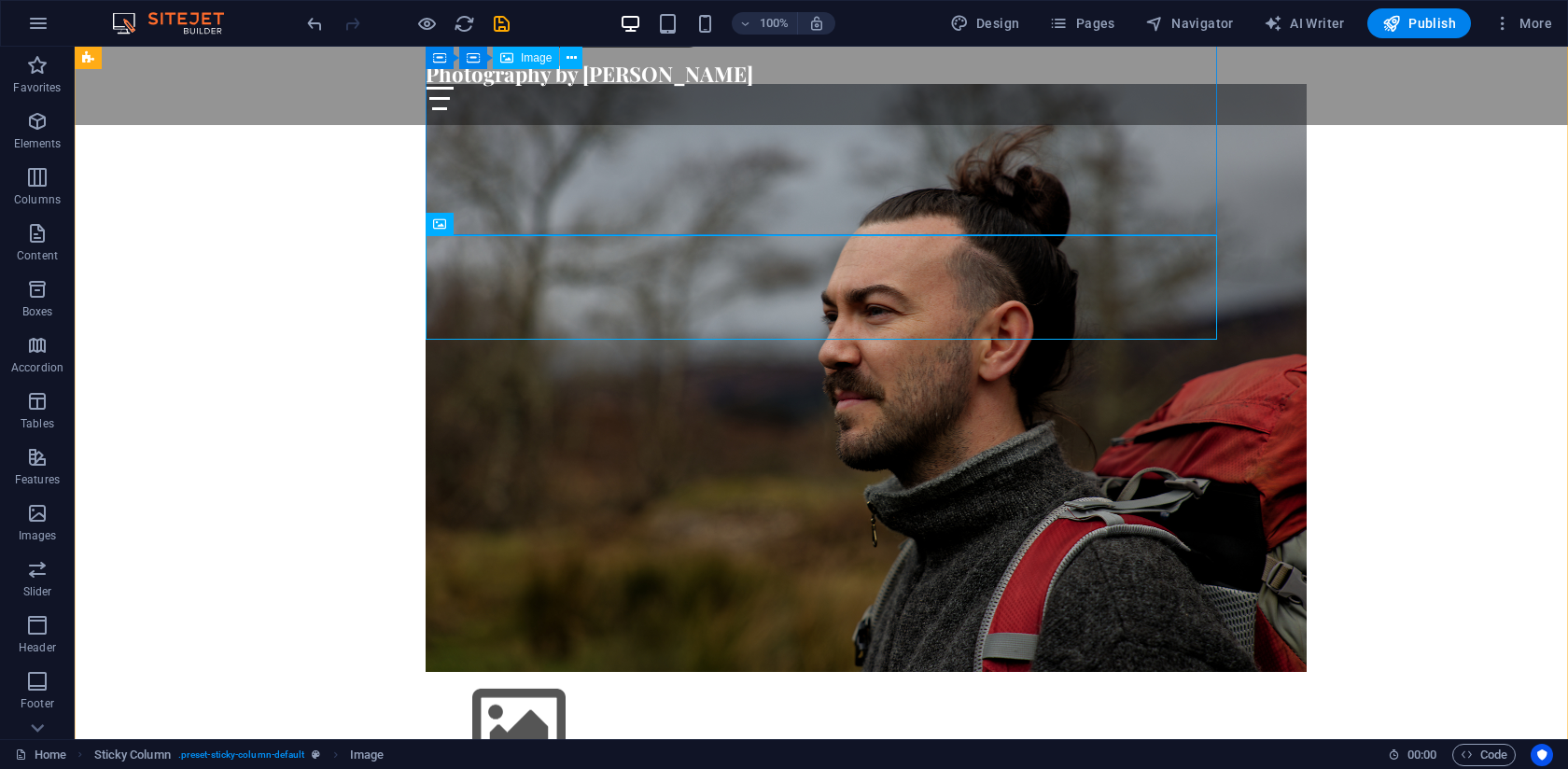
scroll to position [1107, 0]
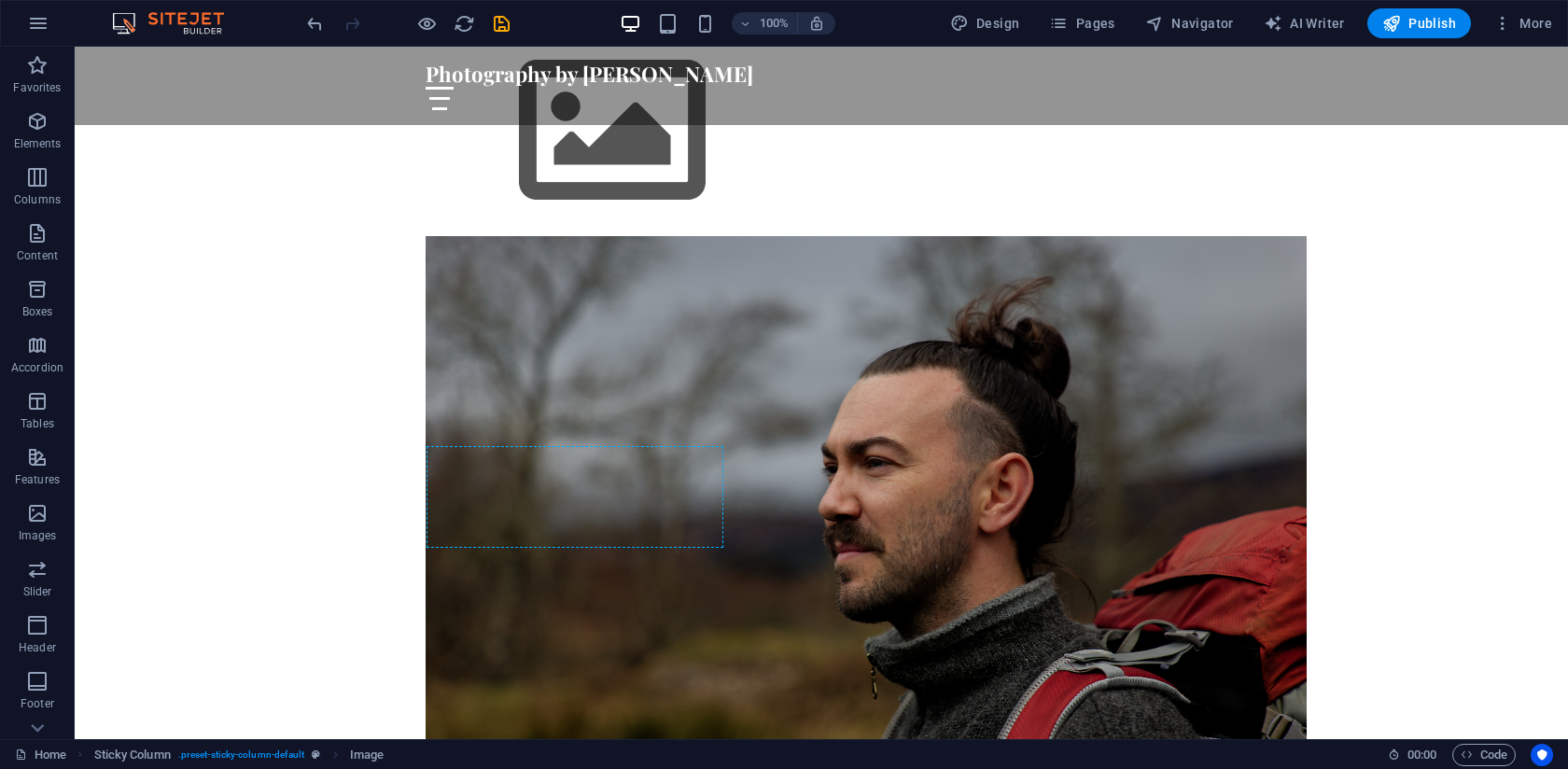
drag, startPoint x: 514, startPoint y: 373, endPoint x: 475, endPoint y: 576, distance: 206.7
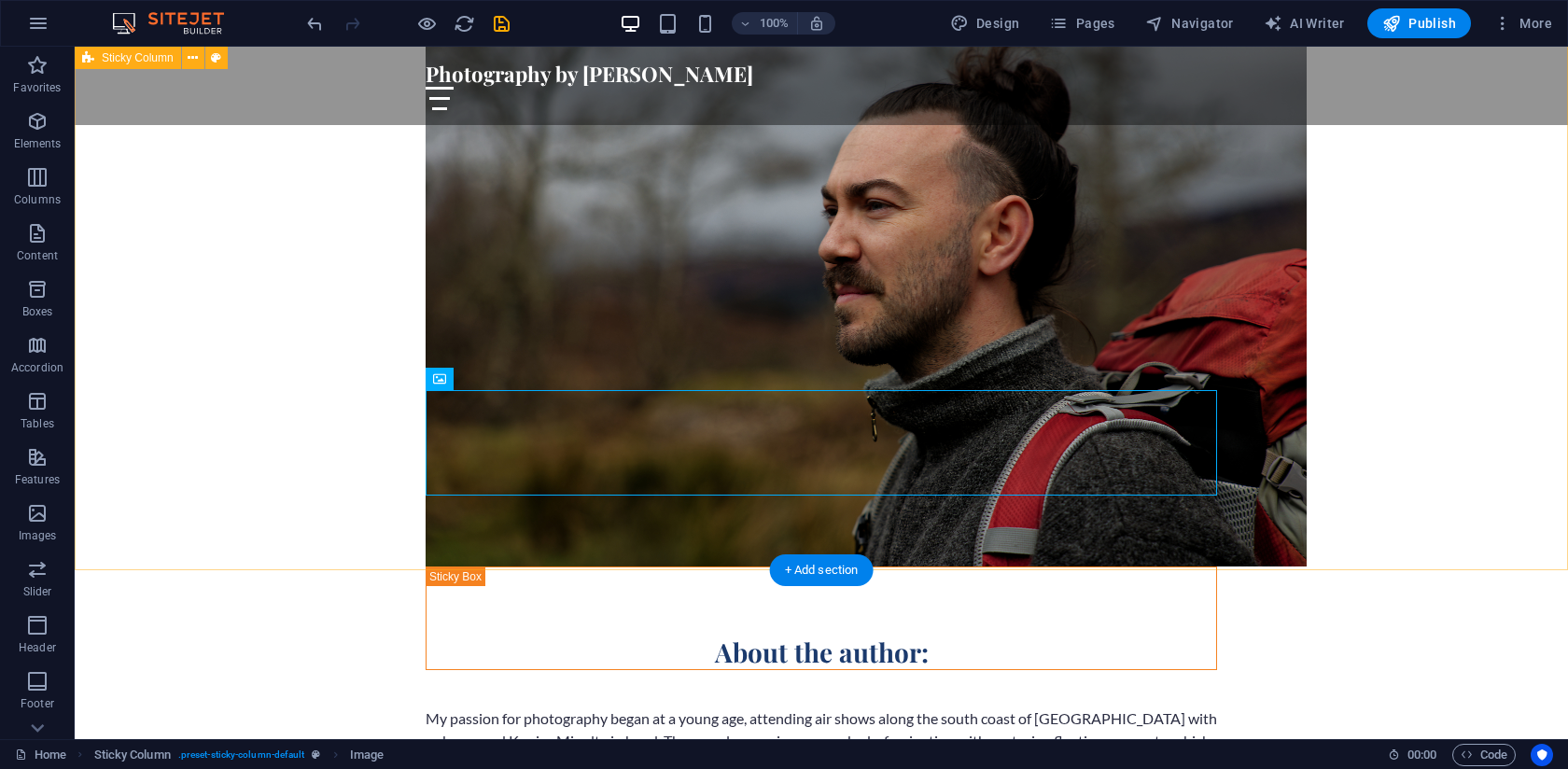
scroll to position [1285, 0]
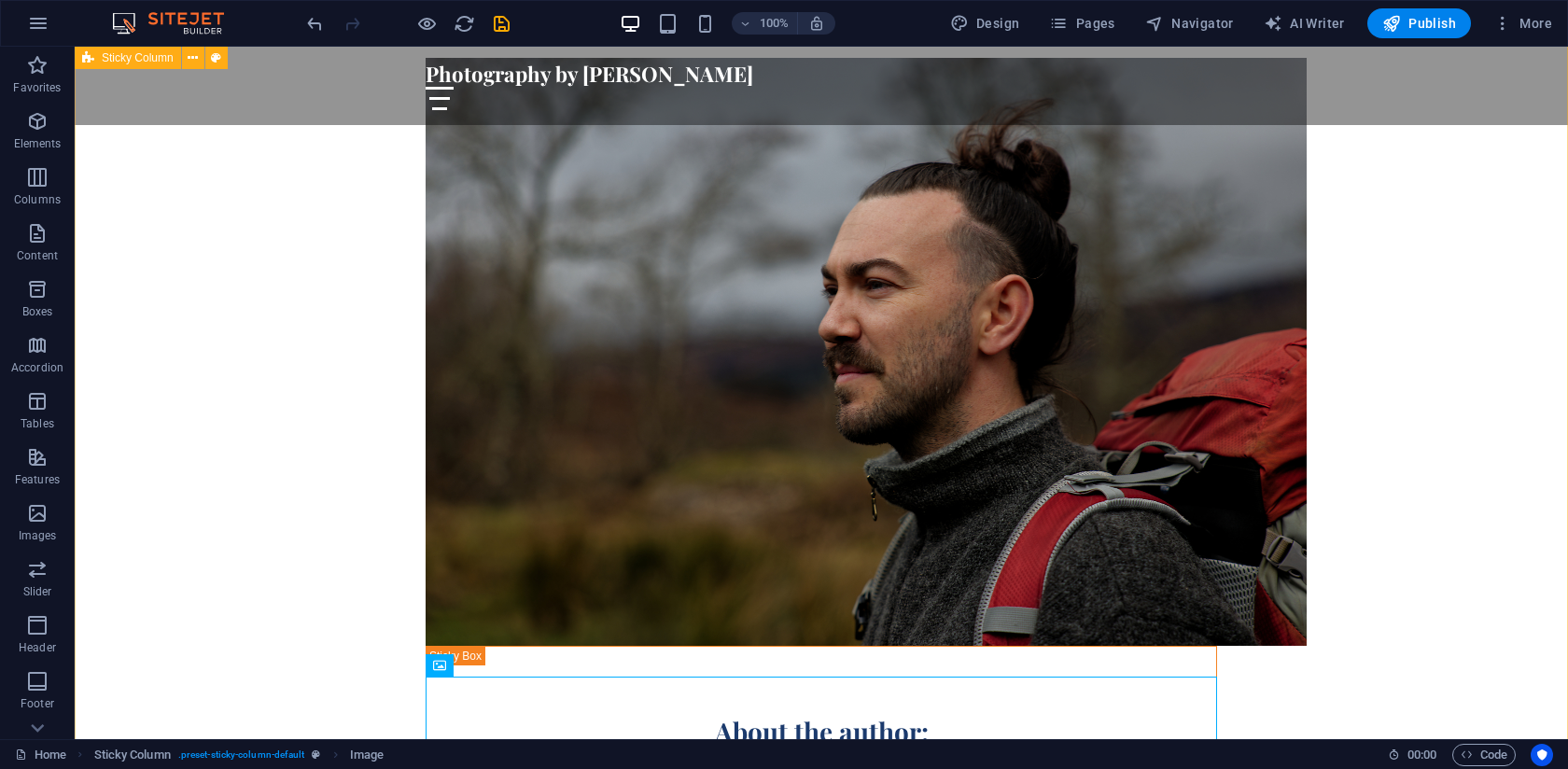
click at [345, 347] on div "About the author: My passion for photography began at a young age, attending ai…" at bounding box center [822, 526] width 1494 height 1507
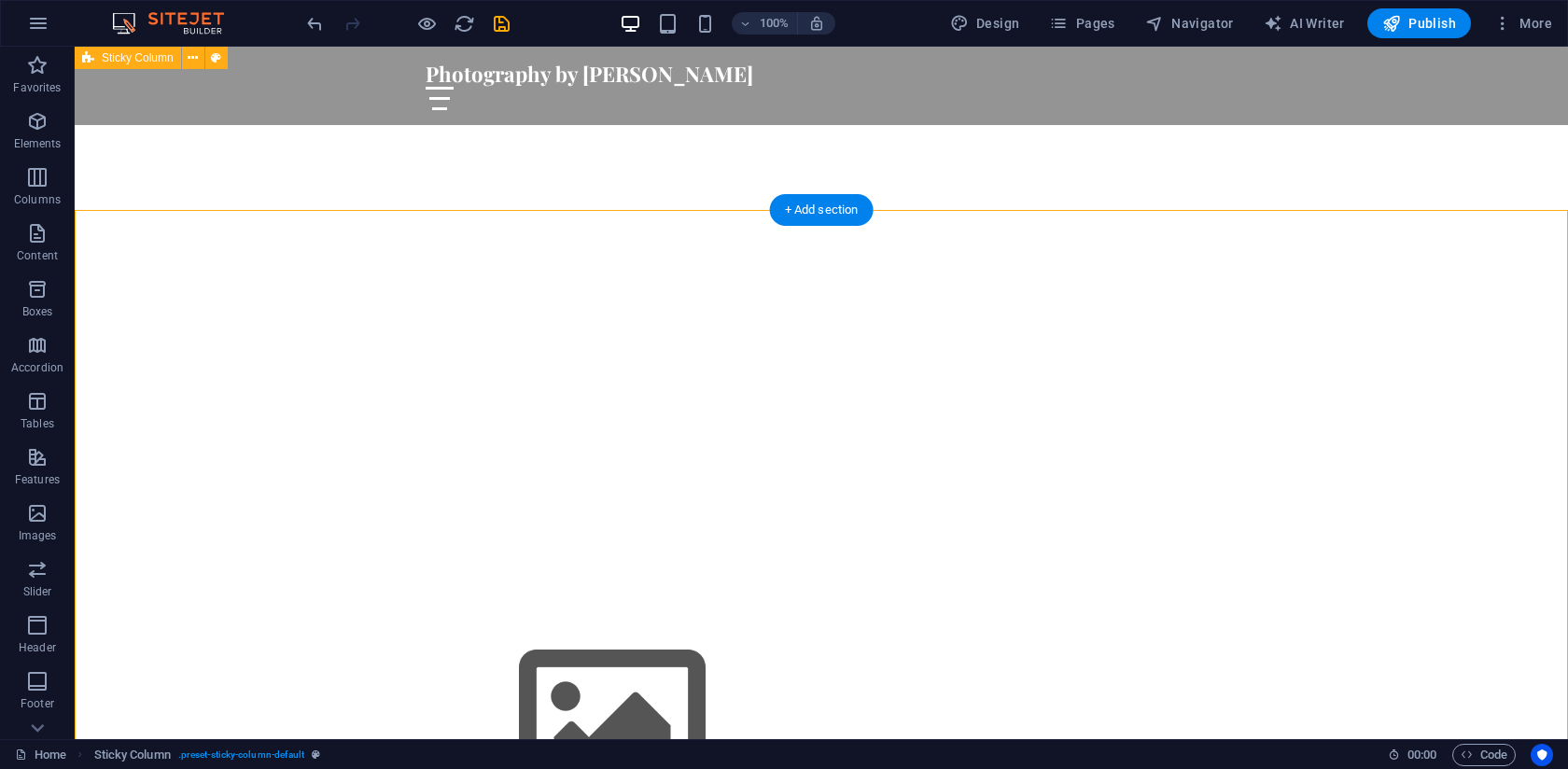
scroll to position [511, 0]
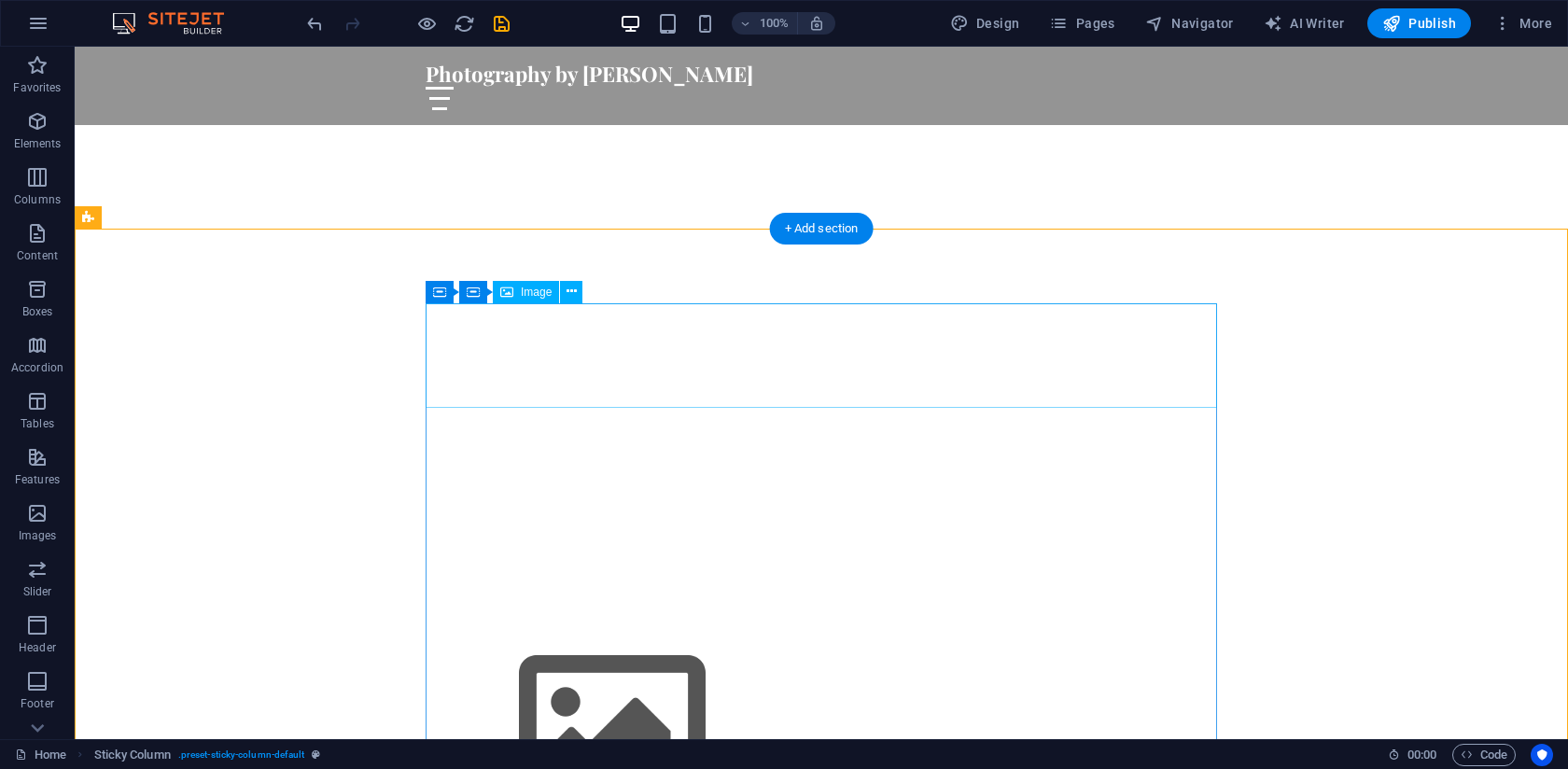
click at [498, 622] on figure at bounding box center [822, 727] width 792 height 210
click at [494, 622] on figure at bounding box center [822, 727] width 792 height 210
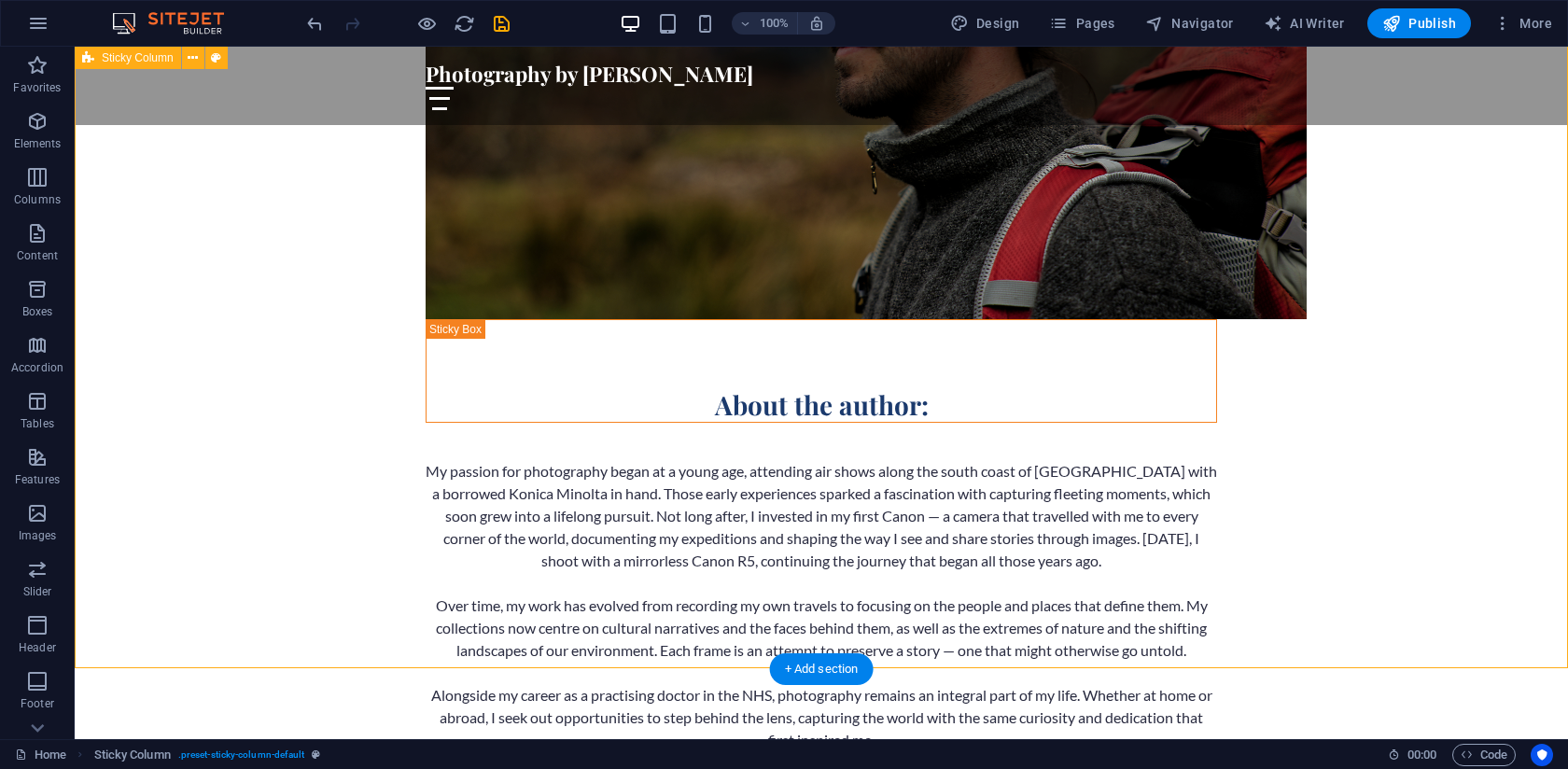
scroll to position [1413, 0]
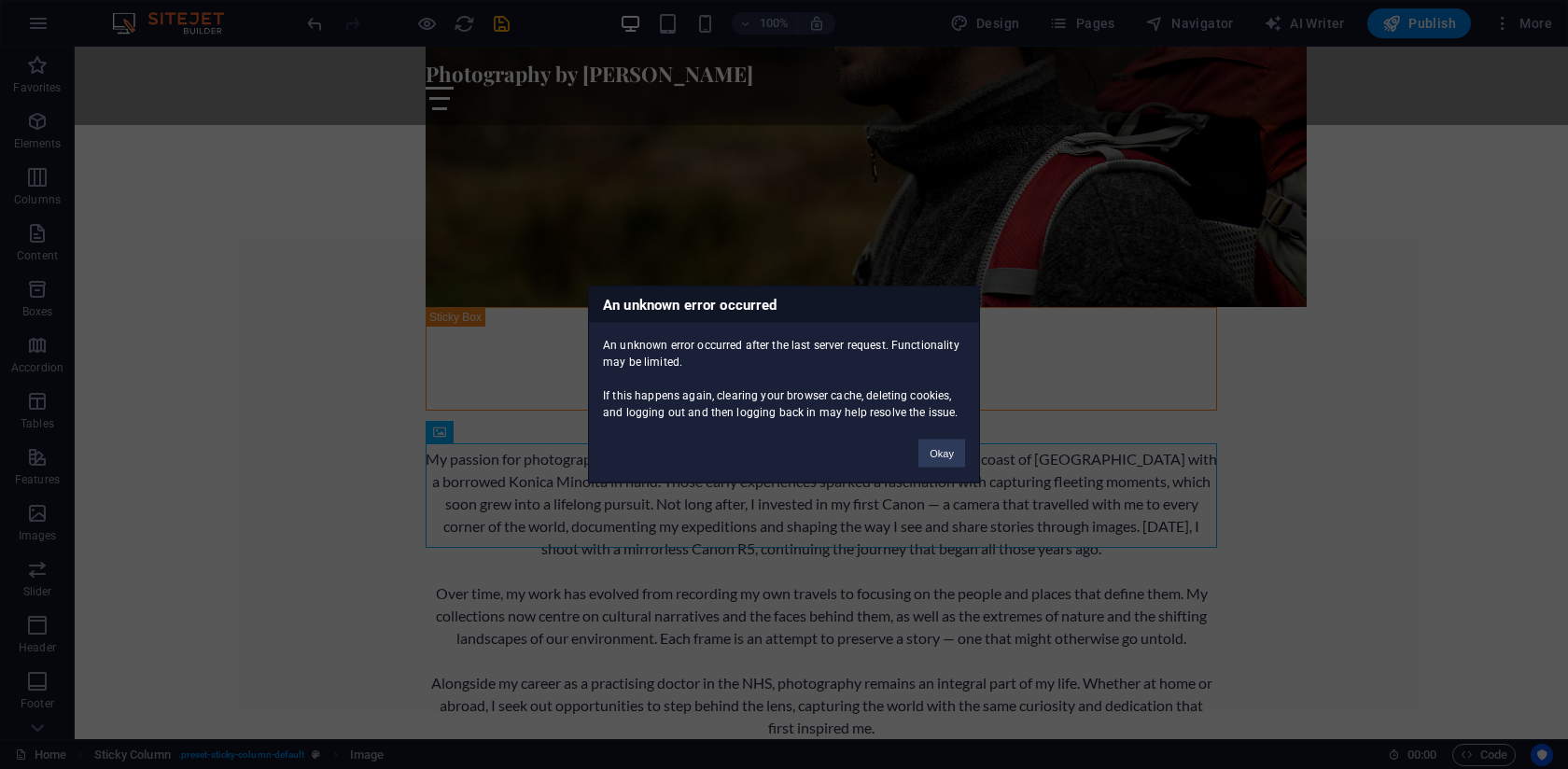
click at [950, 457] on button "Okay" at bounding box center [942, 454] width 47 height 28
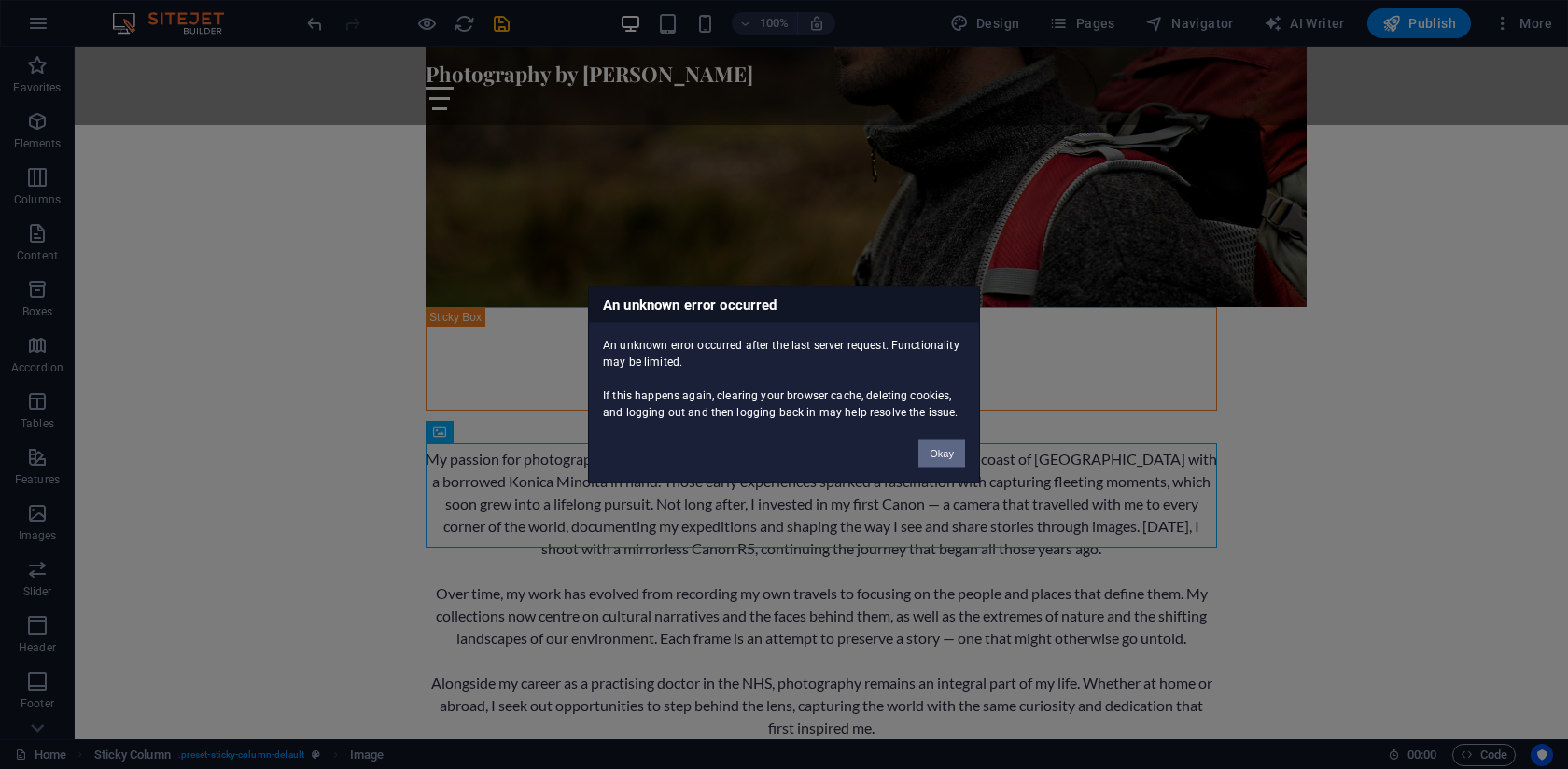
click at [951, 450] on button "Okay" at bounding box center [942, 454] width 47 height 28
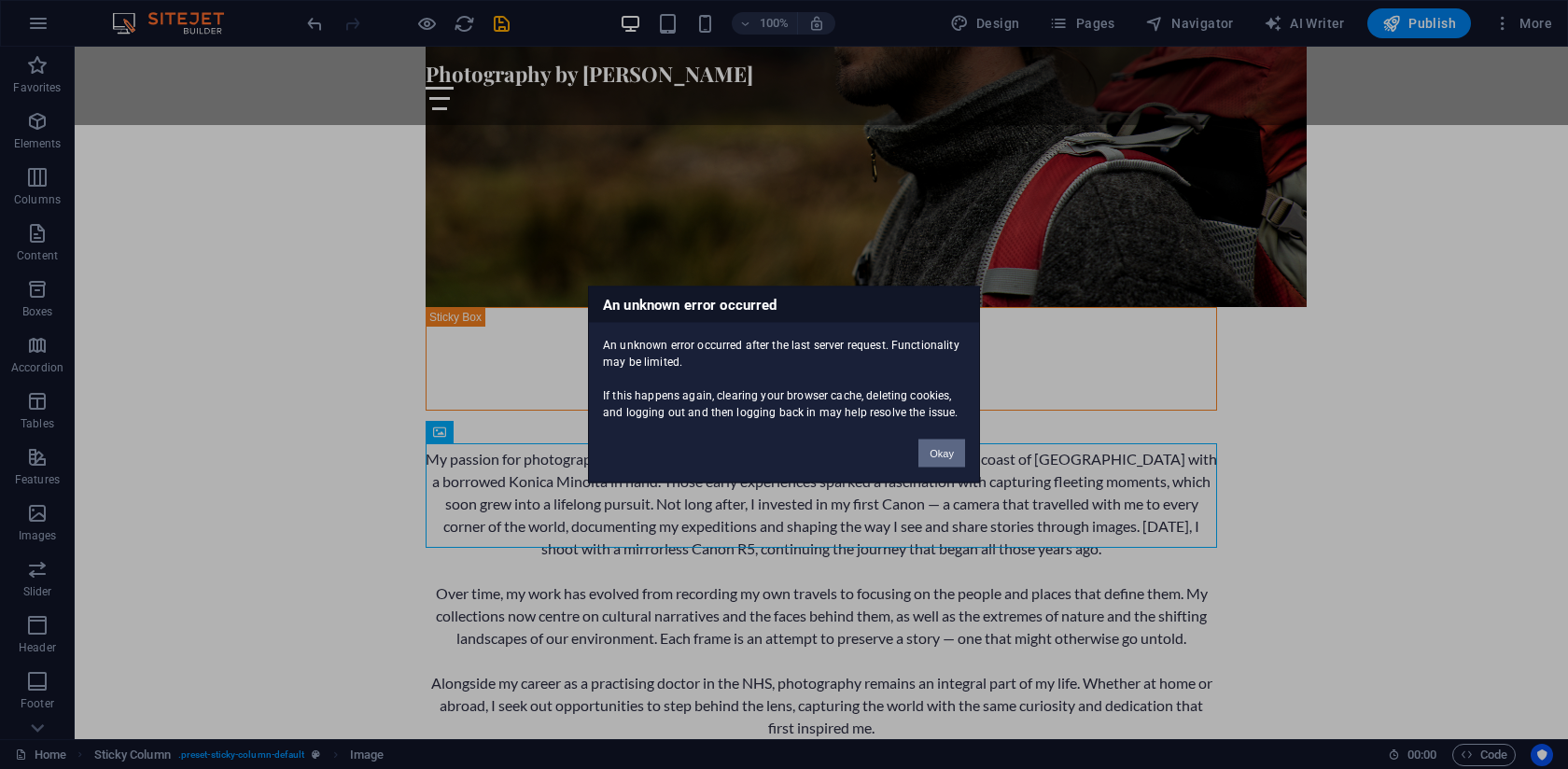
click at [950, 451] on button "Okay" at bounding box center [942, 454] width 47 height 28
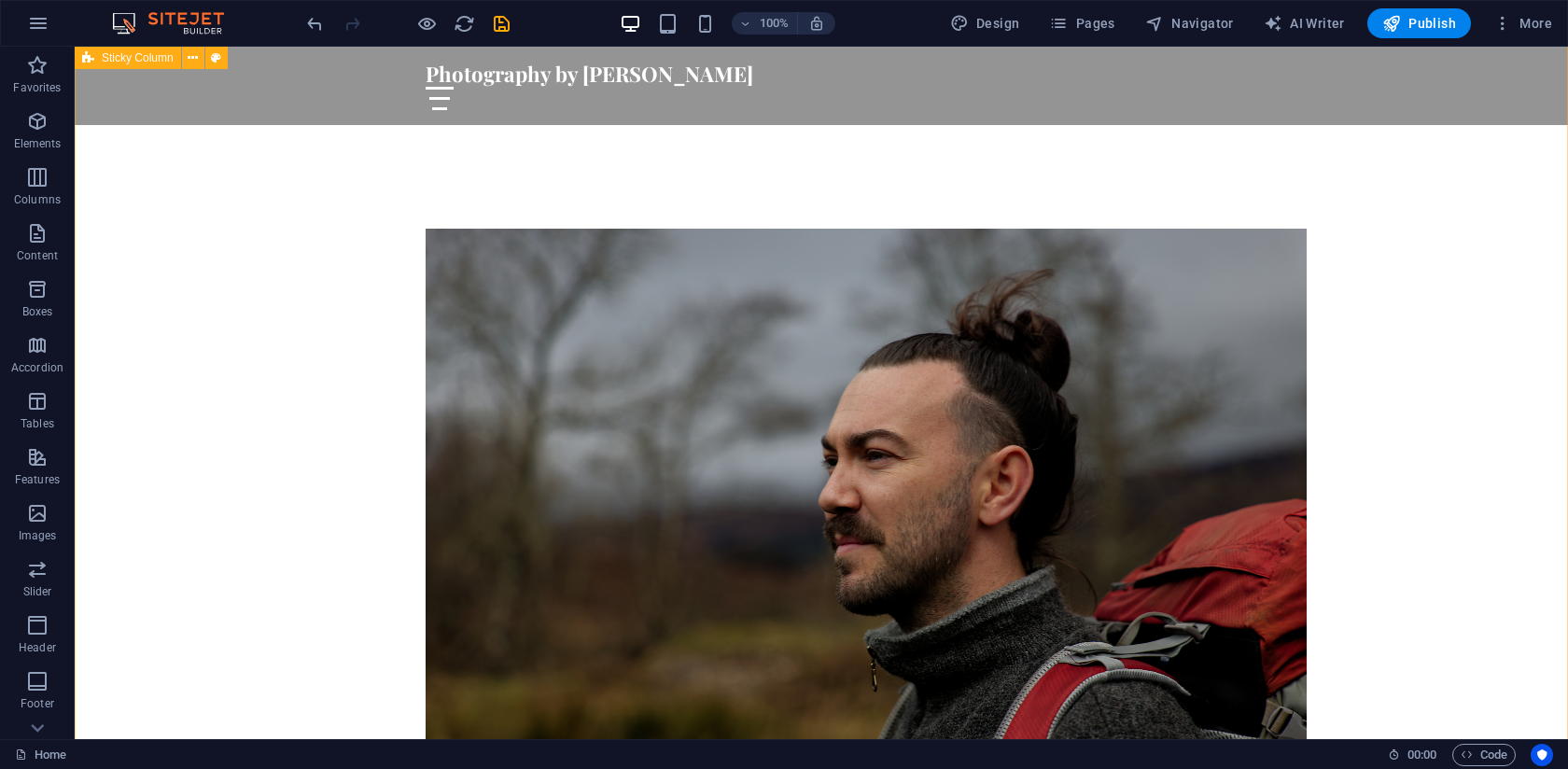
scroll to position [943, 0]
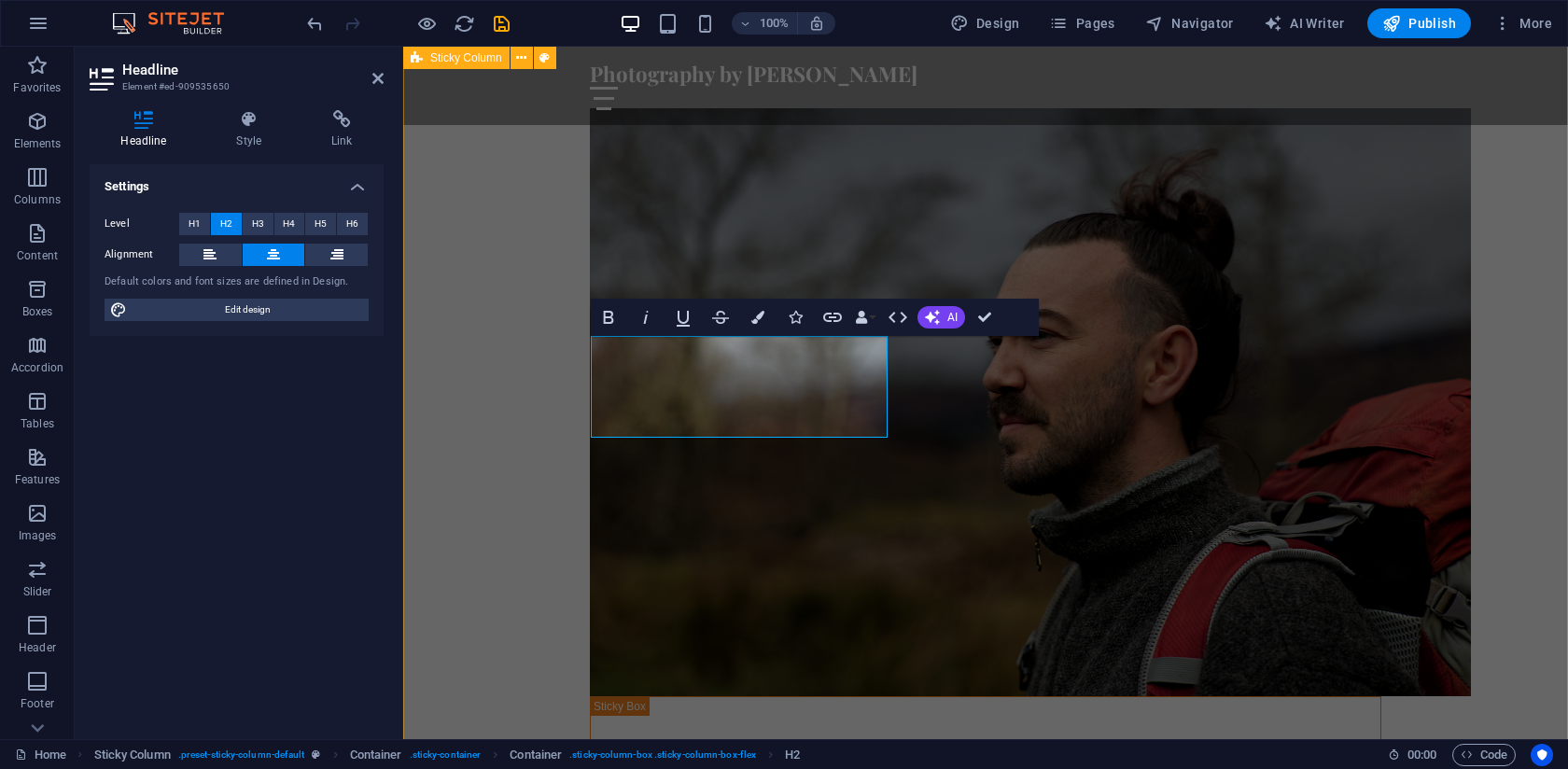
scroll to position [1028, 0]
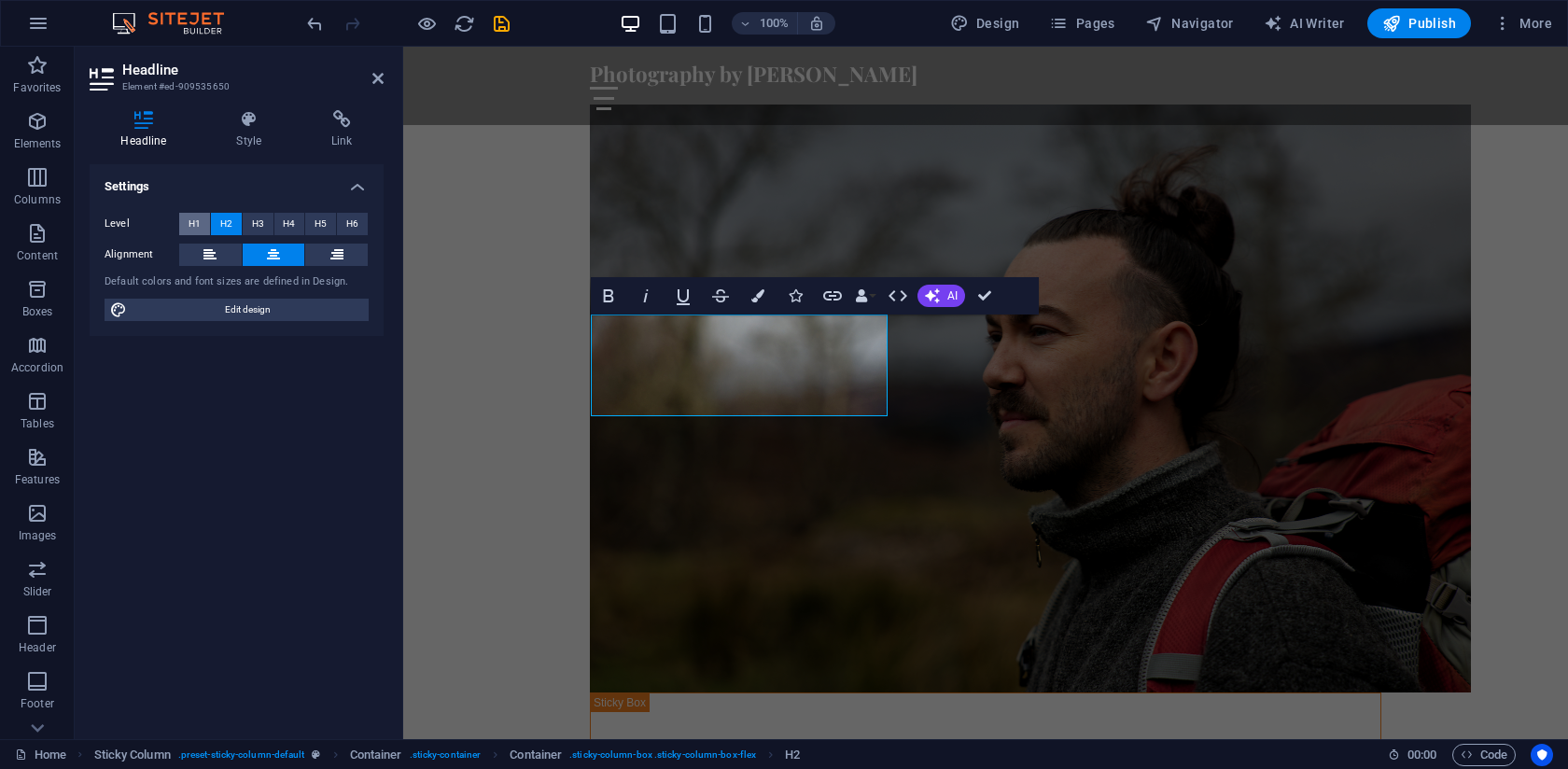
click at [185, 233] on button "H1" at bounding box center [194, 224] width 31 height 23
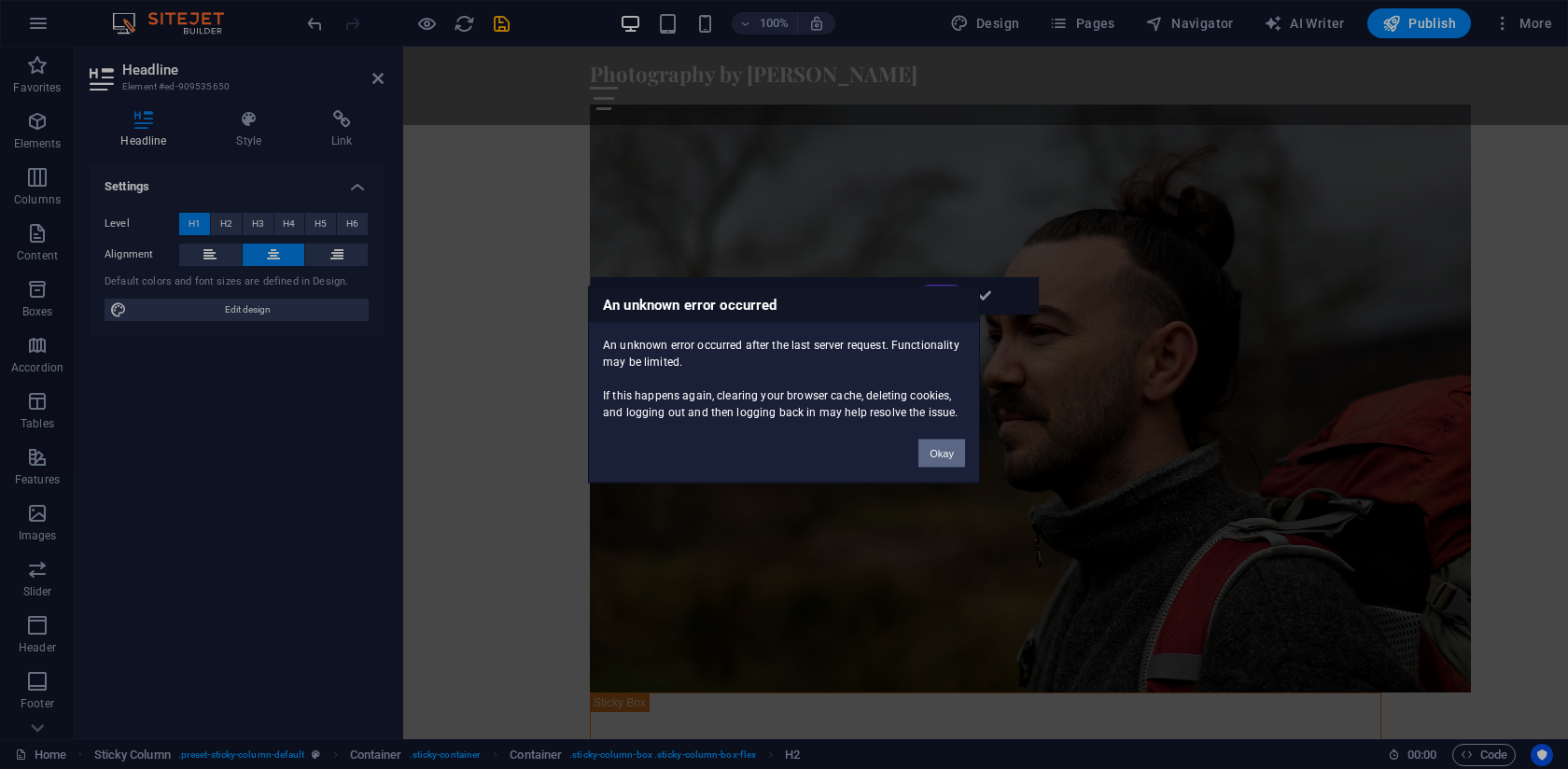
drag, startPoint x: 942, startPoint y: 451, endPoint x: 537, endPoint y: 405, distance: 407.6
click at [942, 451] on button "Okay" at bounding box center [942, 454] width 47 height 28
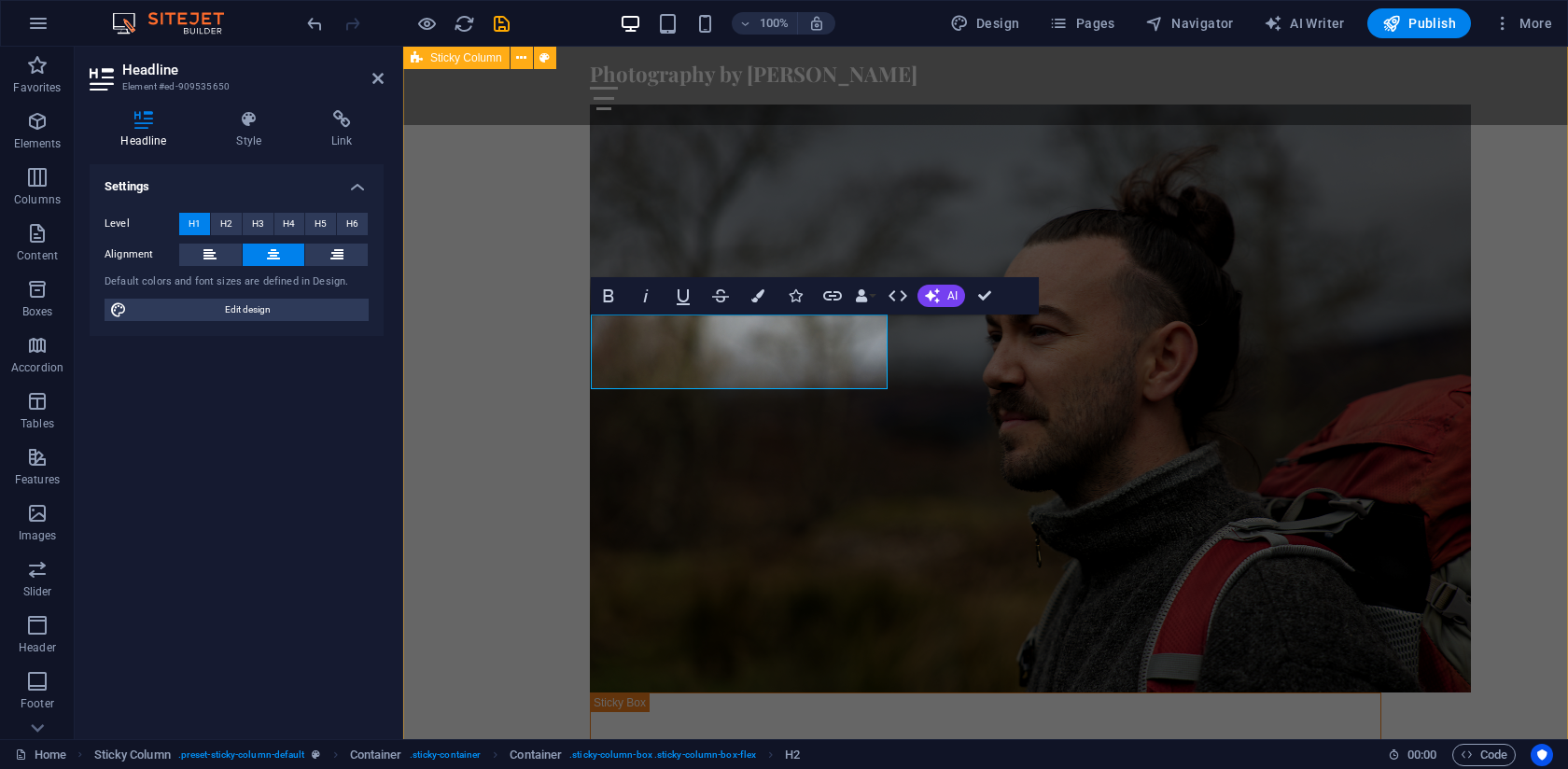
click at [560, 355] on div "About the author: My passion for photography began at a young age, attending ai…" at bounding box center [986, 665] width 1165 height 1270
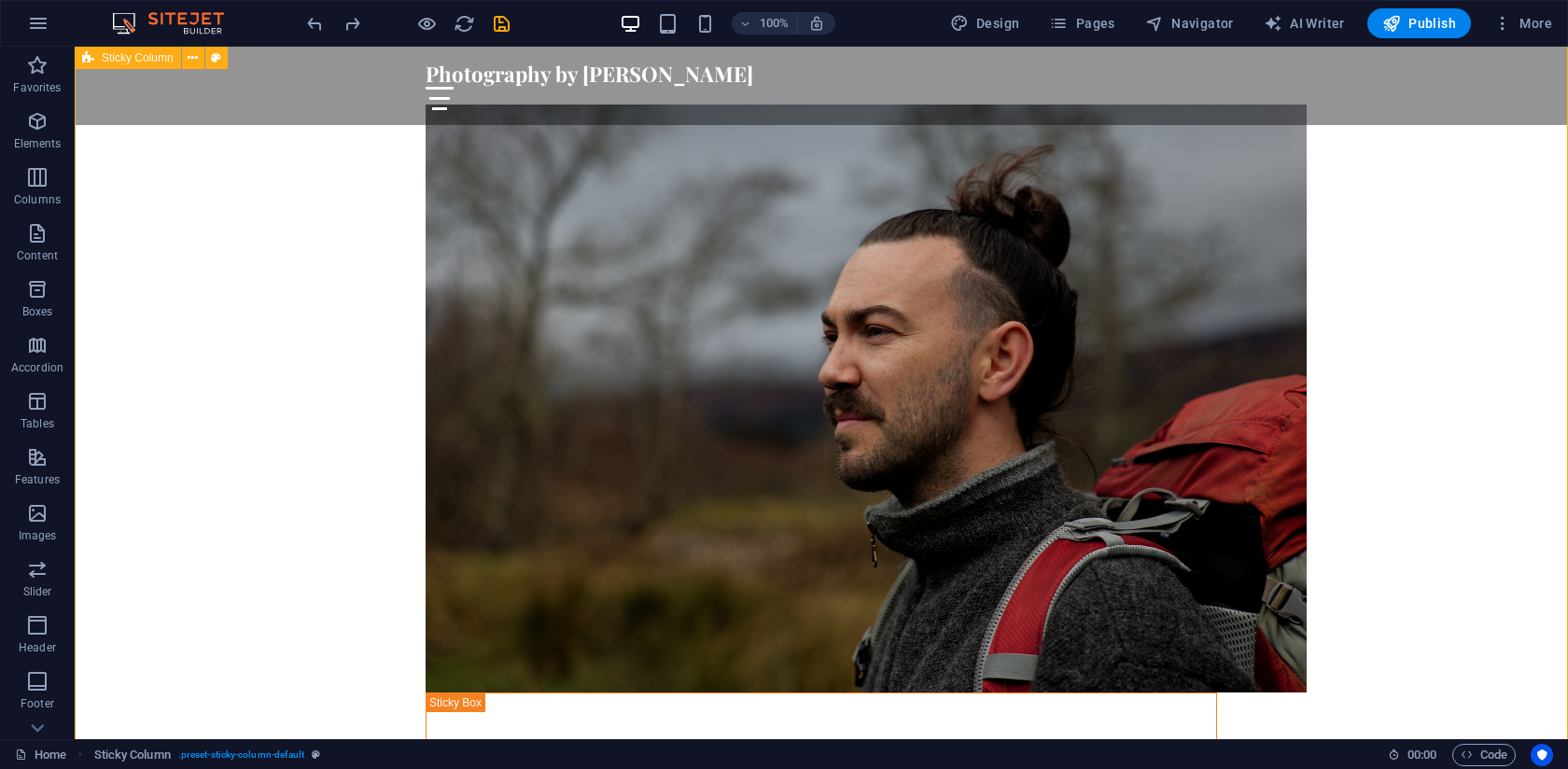
click at [337, 236] on div "About the author: My passion for photography began at a young age, attending ai…" at bounding box center [822, 678] width 1494 height 1297
